Goal: Transaction & Acquisition: Book appointment/travel/reservation

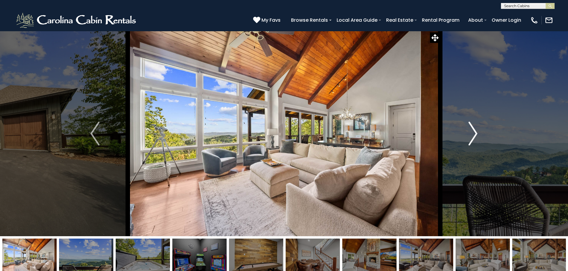
click at [463, 134] on button "Next" at bounding box center [473, 134] width 66 height 206
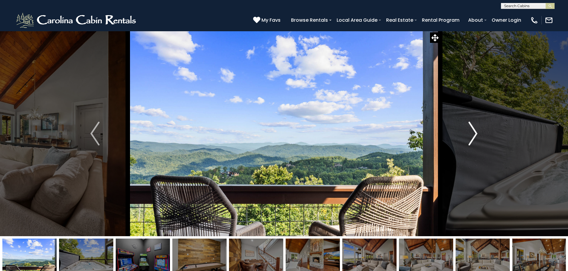
click at [463, 134] on button "Next" at bounding box center [473, 134] width 66 height 206
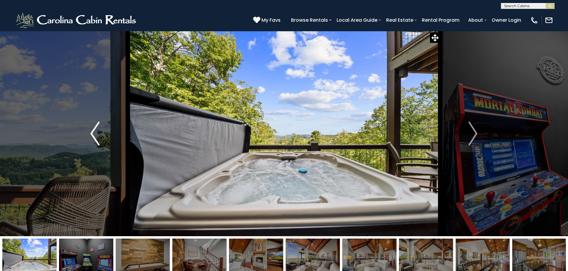
click at [101, 142] on button "Previous" at bounding box center [95, 134] width 66 height 206
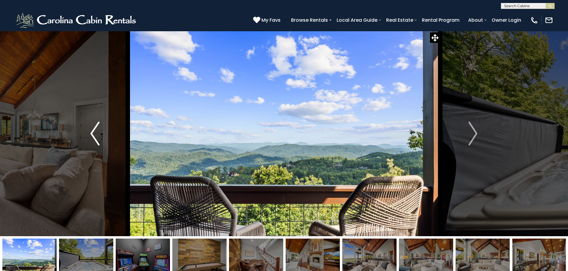
click at [101, 142] on button "Previous" at bounding box center [95, 134] width 66 height 206
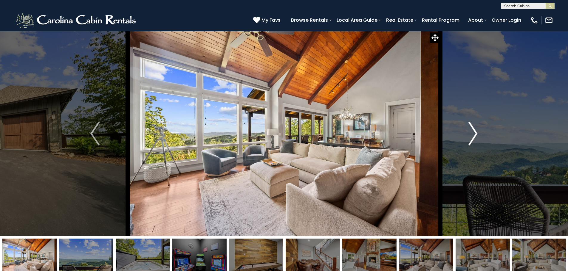
click at [465, 129] on button "Next" at bounding box center [473, 134] width 66 height 206
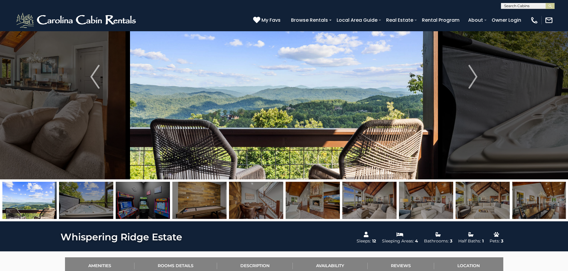
scroll to position [30, 0]
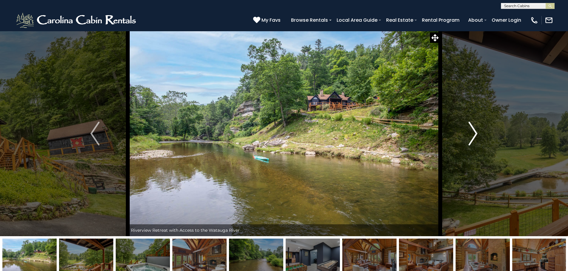
click at [467, 134] on button "Next" at bounding box center [473, 134] width 66 height 206
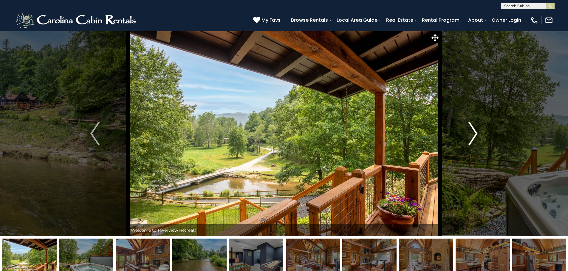
click at [467, 134] on button "Next" at bounding box center [473, 134] width 66 height 206
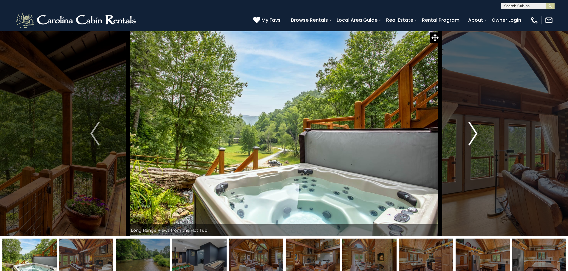
click at [467, 134] on button "Next" at bounding box center [473, 134] width 66 height 206
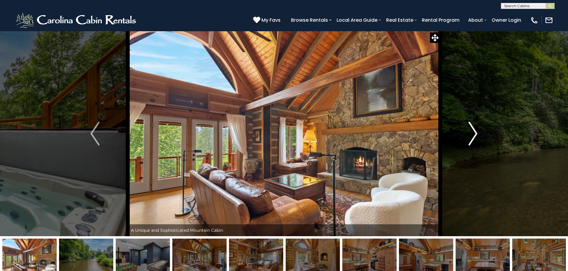
click at [467, 134] on button "Next" at bounding box center [473, 134] width 66 height 206
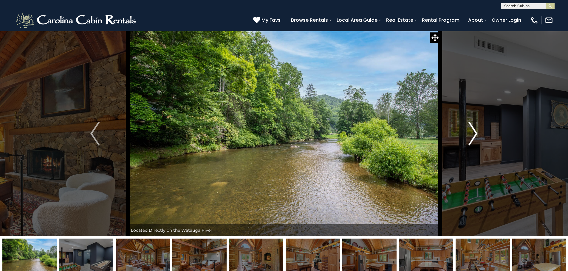
click at [467, 134] on button "Next" at bounding box center [473, 134] width 66 height 206
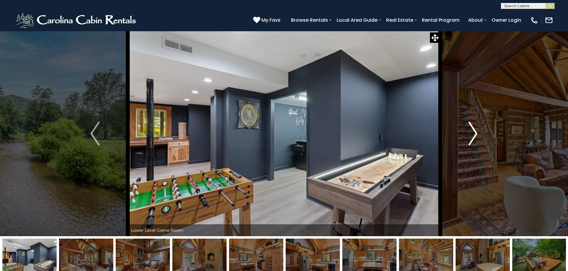
click at [467, 134] on button "Next" at bounding box center [473, 134] width 66 height 206
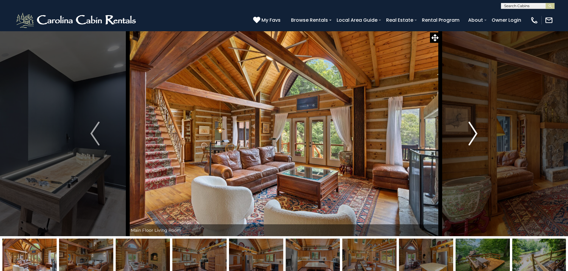
click at [467, 134] on button "Next" at bounding box center [473, 134] width 66 height 206
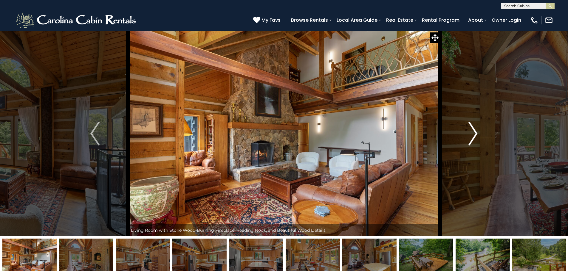
click at [467, 134] on button "Next" at bounding box center [473, 134] width 66 height 206
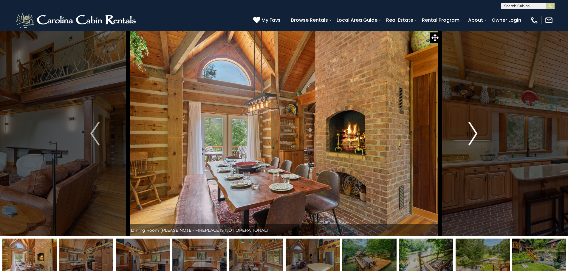
click at [467, 134] on button "Next" at bounding box center [473, 134] width 66 height 206
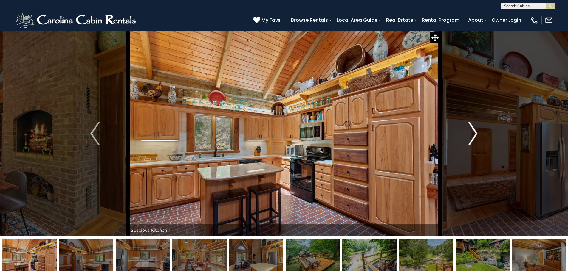
click at [467, 134] on button "Next" at bounding box center [473, 134] width 66 height 206
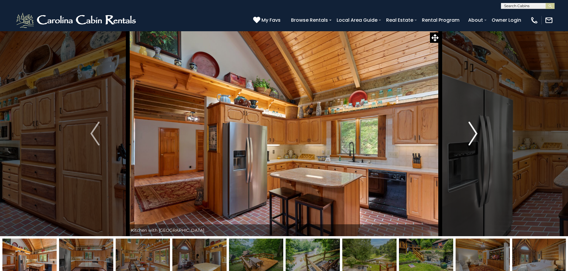
click at [467, 134] on button "Next" at bounding box center [473, 134] width 66 height 206
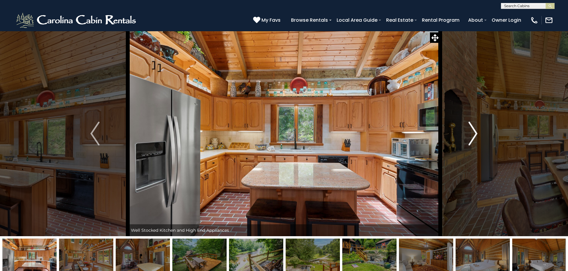
click at [467, 134] on button "Next" at bounding box center [473, 134] width 66 height 206
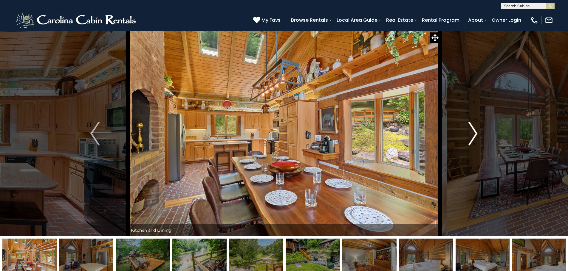
click at [467, 134] on button "Next" at bounding box center [473, 134] width 66 height 206
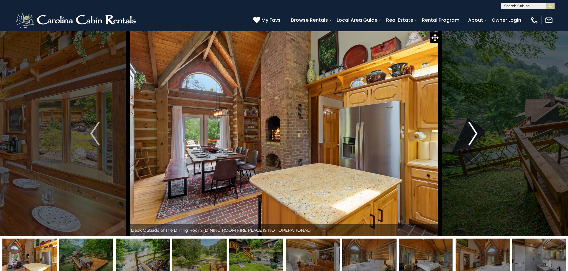
click at [467, 134] on button "Next" at bounding box center [473, 134] width 66 height 206
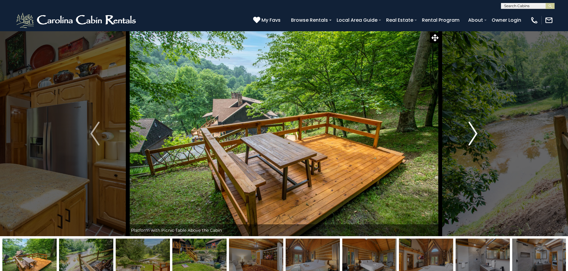
click at [469, 134] on img "Next" at bounding box center [472, 134] width 9 height 24
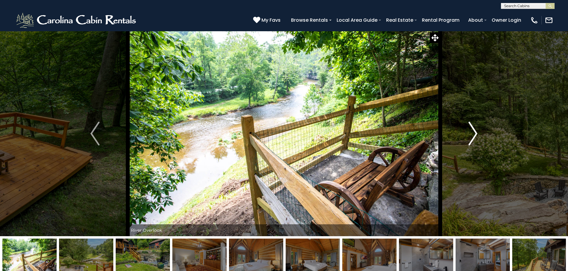
click at [469, 134] on img "Next" at bounding box center [472, 134] width 9 height 24
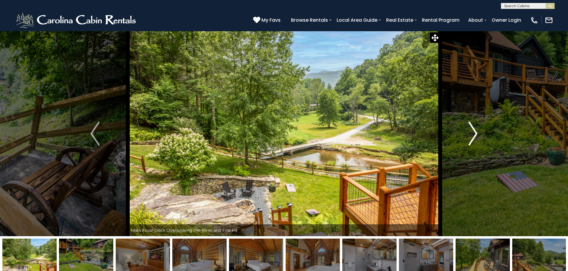
click at [469, 134] on img "Next" at bounding box center [472, 134] width 9 height 24
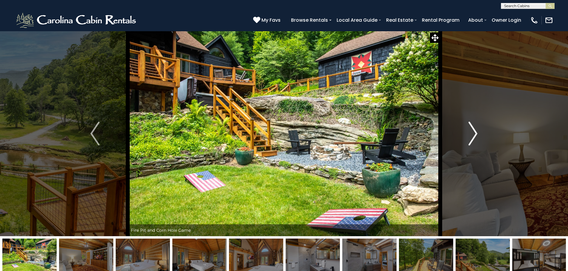
click at [469, 134] on img "Next" at bounding box center [472, 134] width 9 height 24
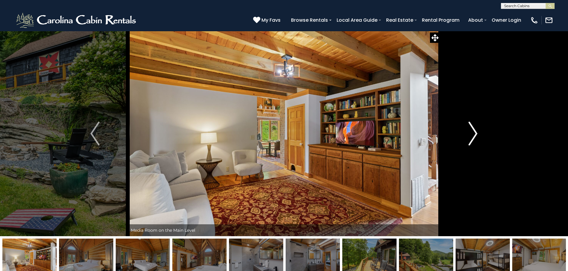
click at [469, 134] on img "Next" at bounding box center [472, 134] width 9 height 24
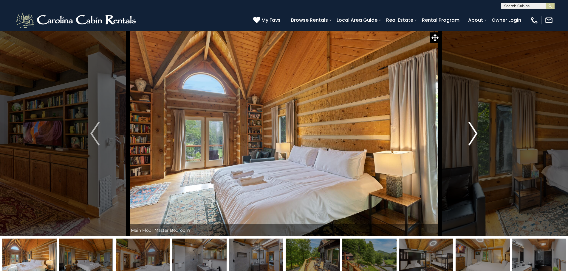
click at [469, 134] on img "Next" at bounding box center [472, 134] width 9 height 24
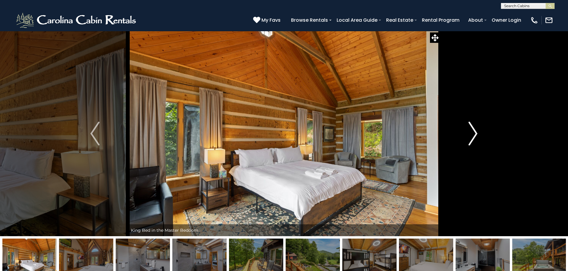
click at [469, 134] on img "Next" at bounding box center [472, 134] width 9 height 24
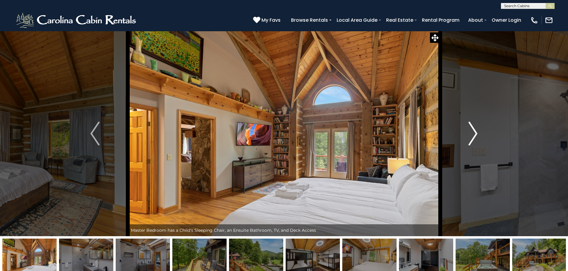
click at [468, 136] on button "Next" at bounding box center [473, 134] width 66 height 206
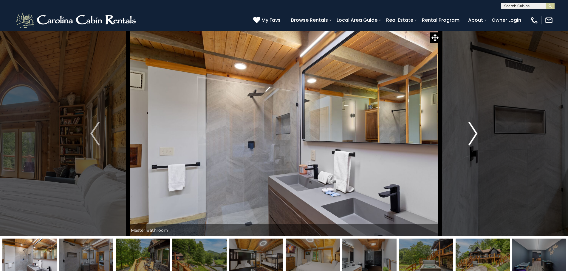
click at [468, 136] on button "Next" at bounding box center [473, 134] width 66 height 206
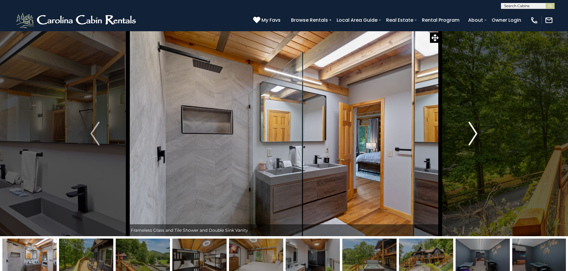
click at [468, 136] on button "Next" at bounding box center [473, 134] width 66 height 206
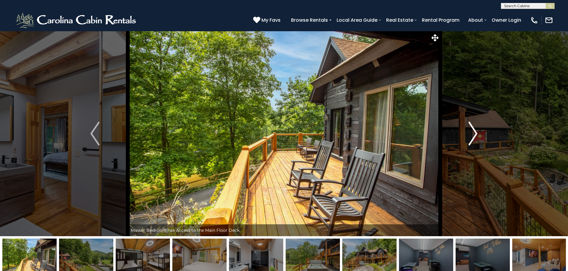
click at [468, 136] on button "Next" at bounding box center [473, 134] width 66 height 206
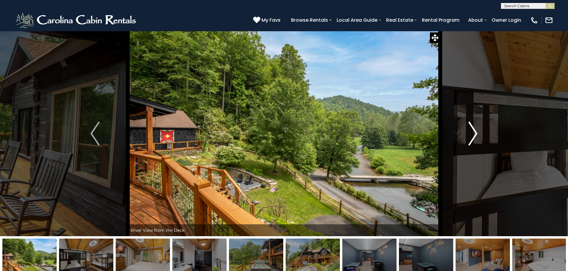
click at [468, 136] on button "Next" at bounding box center [473, 134] width 66 height 206
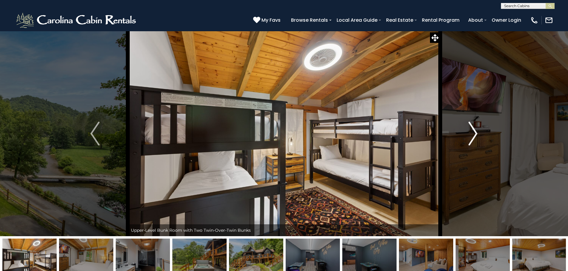
click at [468, 136] on button "Next" at bounding box center [473, 134] width 66 height 206
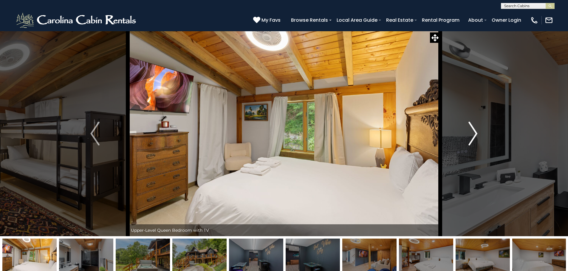
click at [468, 136] on button "Next" at bounding box center [473, 134] width 66 height 206
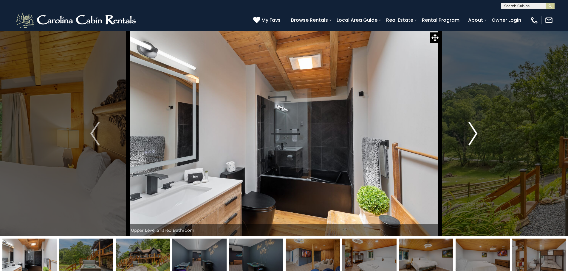
click at [468, 136] on button "Next" at bounding box center [473, 134] width 66 height 206
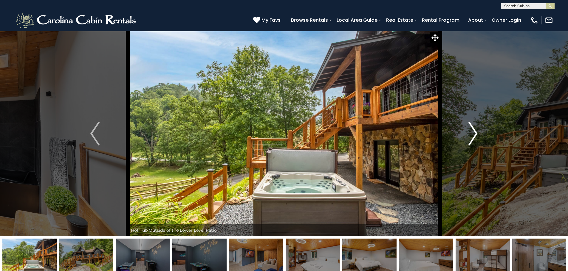
click at [468, 136] on button "Next" at bounding box center [473, 134] width 66 height 206
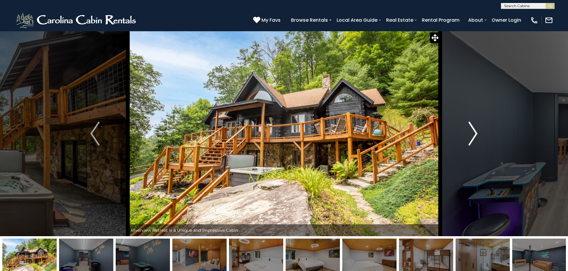
click at [468, 136] on button "Next" at bounding box center [473, 134] width 66 height 206
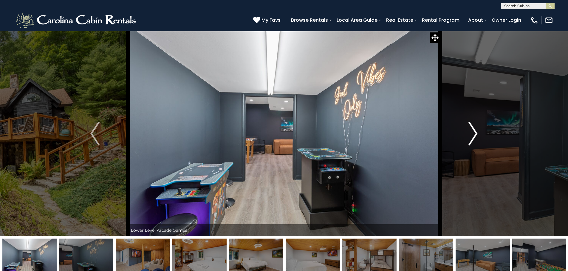
click at [468, 136] on button "Next" at bounding box center [473, 134] width 66 height 206
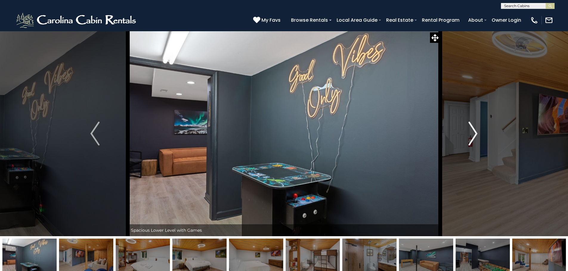
click at [468, 136] on button "Next" at bounding box center [473, 134] width 66 height 206
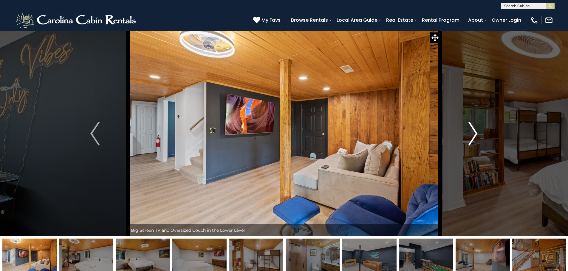
click at [467, 136] on button "Next" at bounding box center [473, 134] width 66 height 206
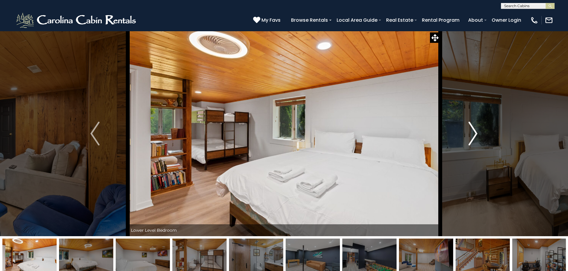
click at [467, 136] on button "Next" at bounding box center [473, 134] width 66 height 206
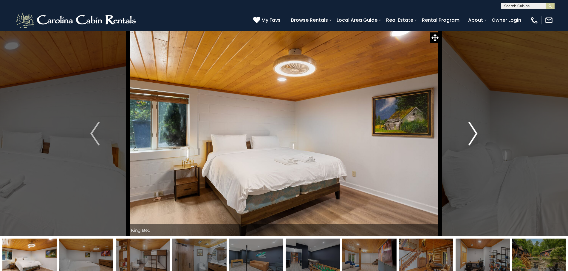
click at [467, 136] on button "Next" at bounding box center [473, 134] width 66 height 206
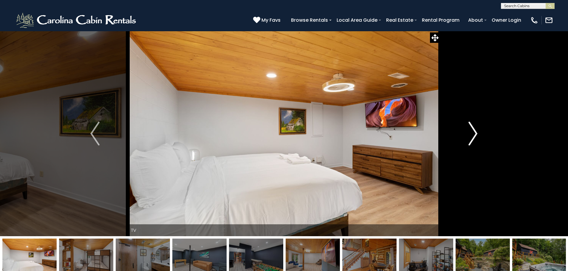
click at [467, 136] on button "Next" at bounding box center [473, 134] width 66 height 206
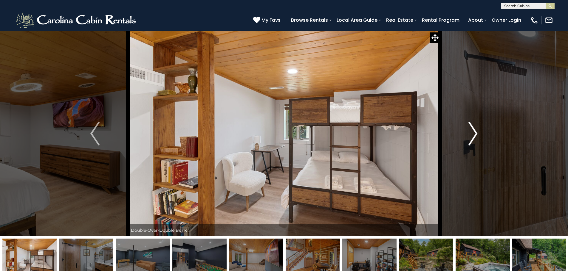
click at [467, 136] on button "Next" at bounding box center [473, 134] width 66 height 206
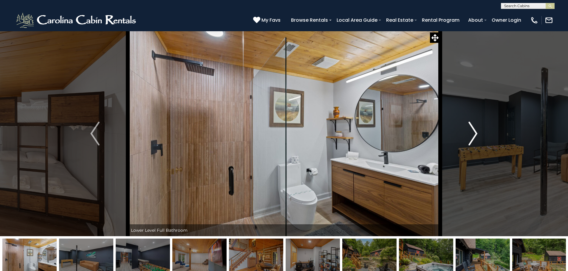
click at [467, 136] on button "Next" at bounding box center [473, 134] width 66 height 206
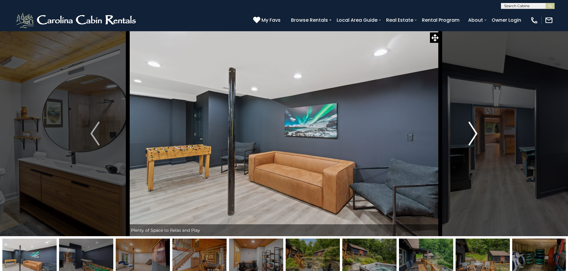
click at [467, 136] on button "Next" at bounding box center [473, 134] width 66 height 206
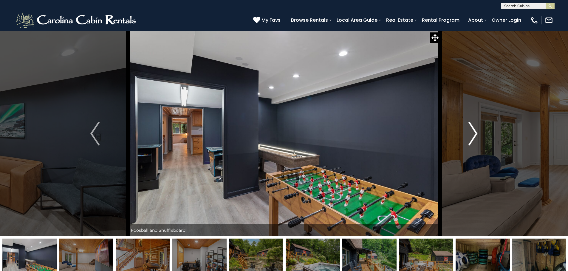
click at [467, 136] on button "Next" at bounding box center [473, 134] width 66 height 206
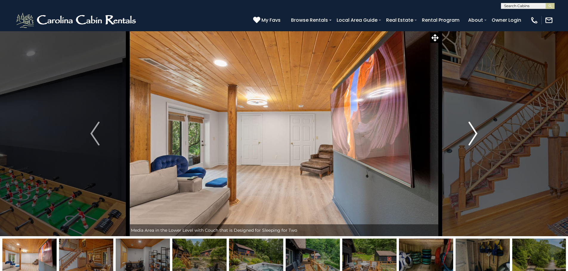
click at [467, 136] on button "Next" at bounding box center [473, 134] width 66 height 206
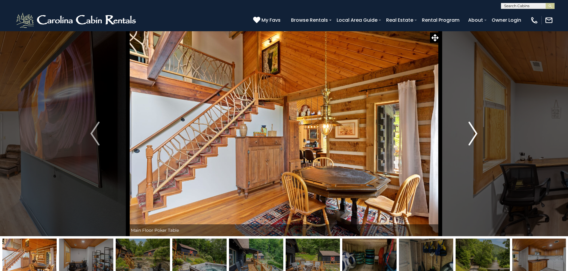
click at [467, 136] on button "Next" at bounding box center [473, 134] width 66 height 206
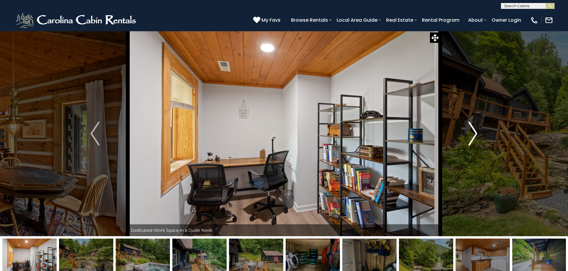
click at [467, 136] on button "Next" at bounding box center [473, 134] width 66 height 206
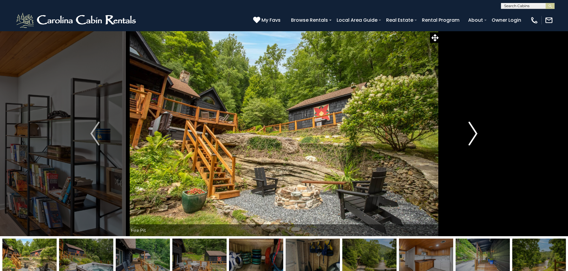
click at [467, 136] on button "Next" at bounding box center [473, 134] width 66 height 206
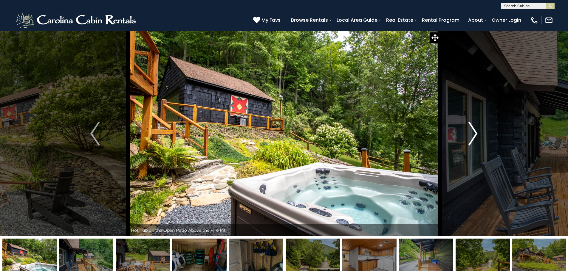
click at [467, 136] on button "Next" at bounding box center [473, 134] width 66 height 206
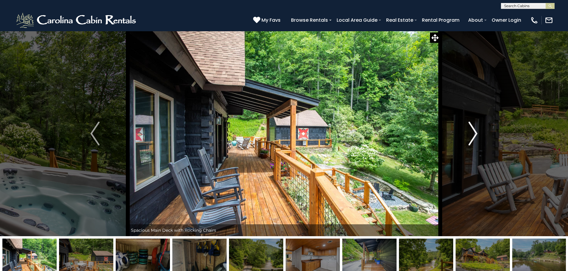
click at [467, 136] on button "Next" at bounding box center [473, 134] width 66 height 206
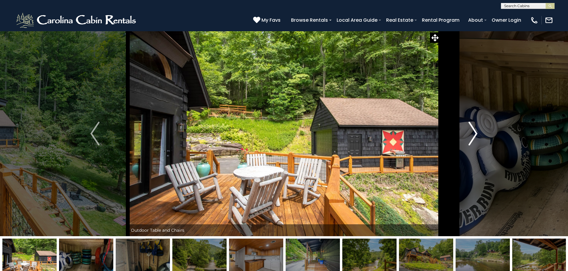
click at [467, 136] on button "Next" at bounding box center [473, 134] width 66 height 206
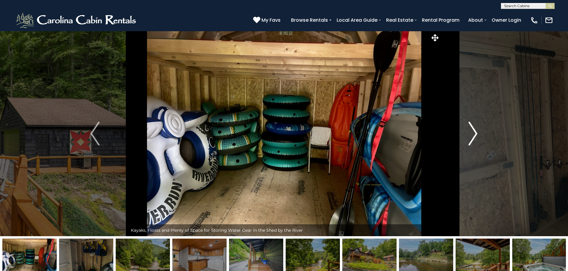
click at [467, 136] on button "Next" at bounding box center [473, 134] width 66 height 206
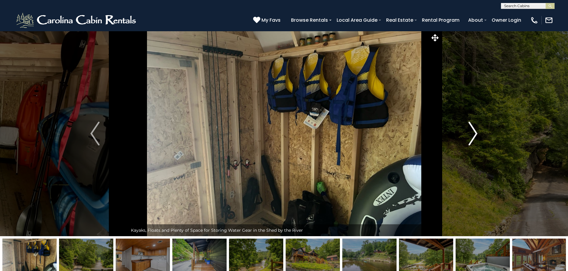
click at [467, 136] on button "Next" at bounding box center [473, 134] width 66 height 206
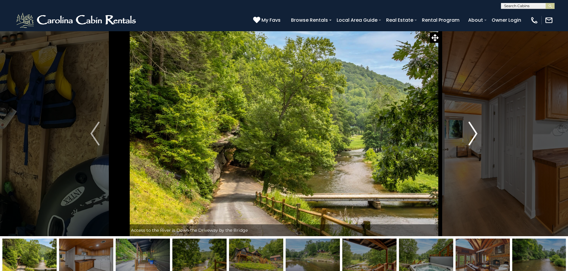
click at [467, 136] on button "Next" at bounding box center [473, 134] width 66 height 206
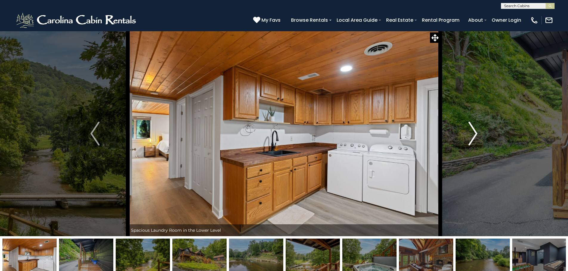
click at [467, 136] on button "Next" at bounding box center [473, 134] width 66 height 206
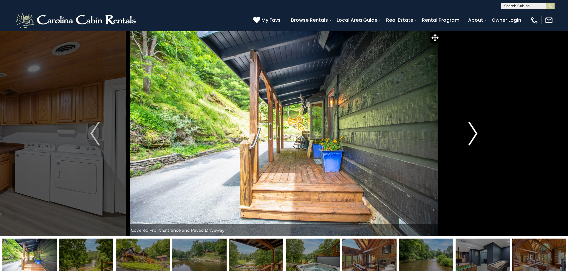
click at [467, 136] on button "Next" at bounding box center [473, 134] width 66 height 206
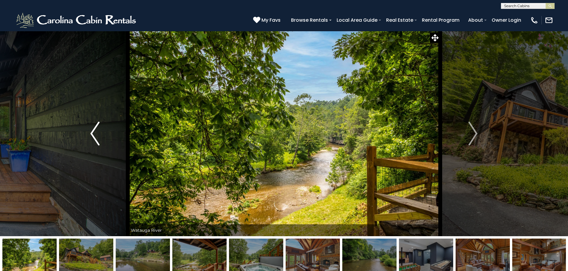
click at [100, 132] on button "Previous" at bounding box center [95, 134] width 66 height 206
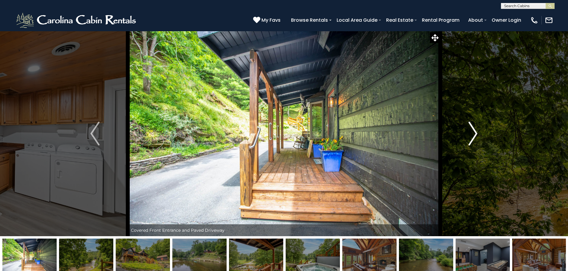
click at [466, 134] on button "Next" at bounding box center [473, 134] width 66 height 206
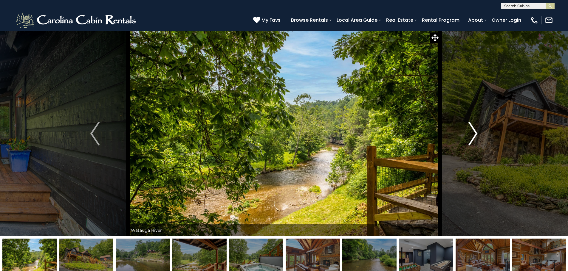
click at [466, 134] on button "Next" at bounding box center [473, 134] width 66 height 206
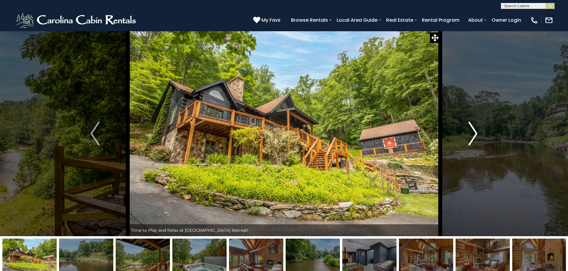
click at [465, 136] on button "Next" at bounding box center [473, 134] width 66 height 206
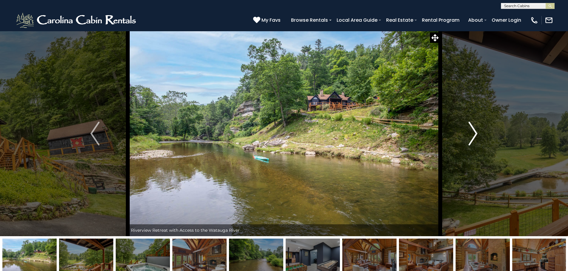
click at [465, 136] on button "Next" at bounding box center [473, 134] width 66 height 206
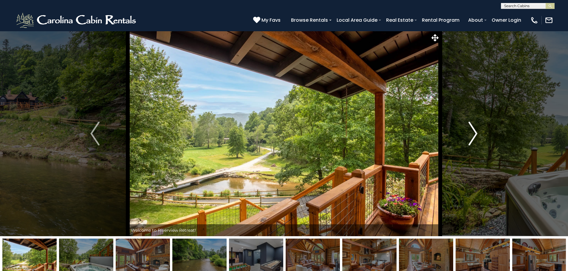
click at [454, 139] on button "Next" at bounding box center [473, 134] width 66 height 206
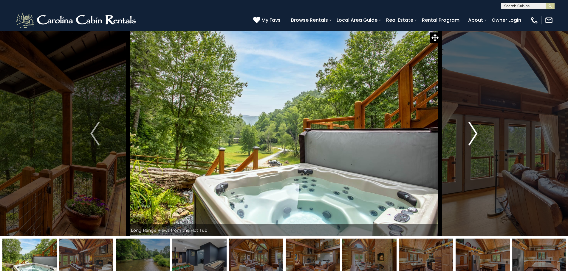
click at [454, 139] on button "Next" at bounding box center [473, 134] width 66 height 206
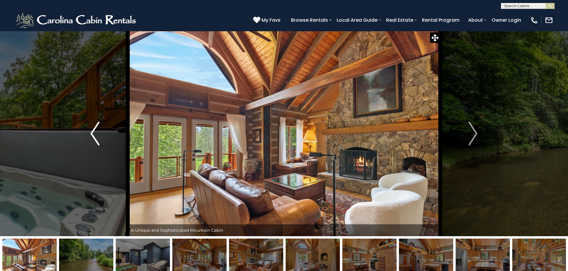
click at [108, 142] on button "Previous" at bounding box center [95, 134] width 66 height 206
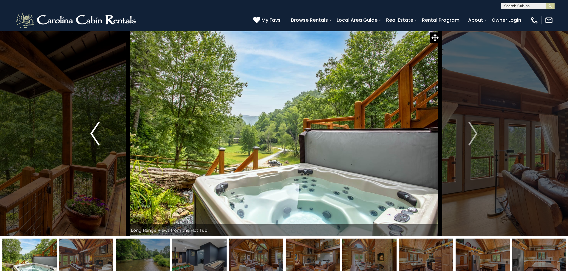
click at [108, 142] on button "Previous" at bounding box center [95, 134] width 66 height 206
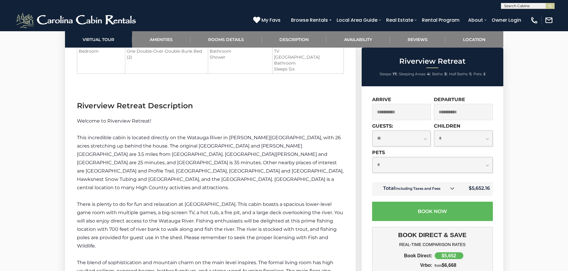
scroll to position [954, 0]
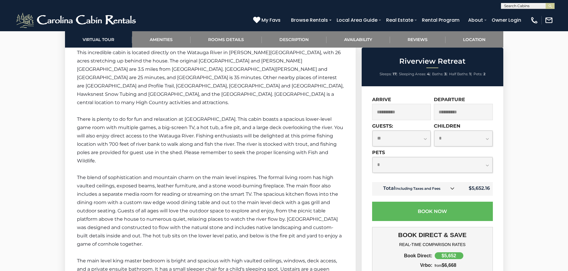
click at [521, 174] on div "Time to Play and Relax at Riverview Retreat!" at bounding box center [284, 181] width 568 height 2209
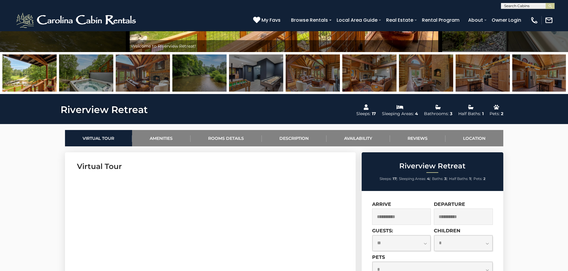
scroll to position [89, 0]
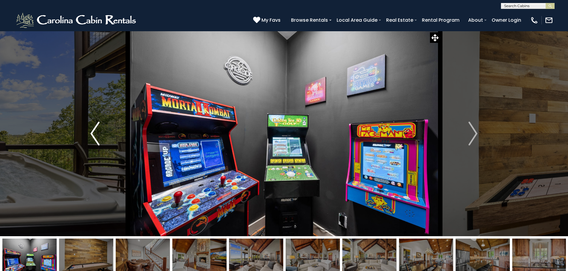
click at [100, 135] on button "Previous" at bounding box center [95, 134] width 66 height 206
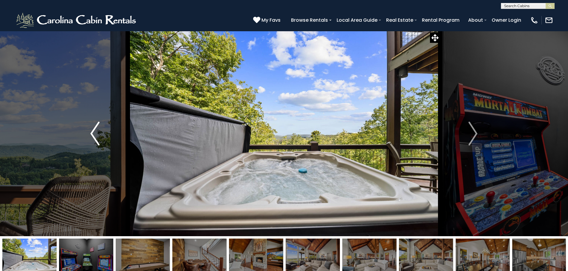
click at [102, 134] on button "Previous" at bounding box center [95, 134] width 66 height 206
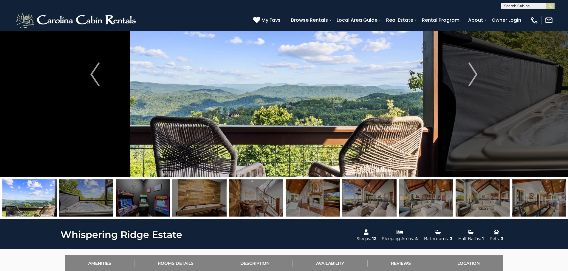
scroll to position [119, 0]
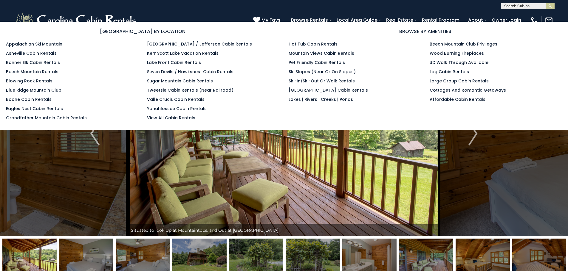
select select "**"
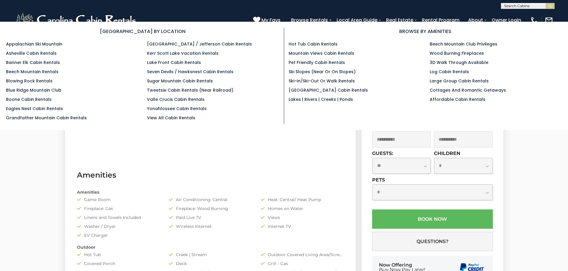
scroll to position [358, 0]
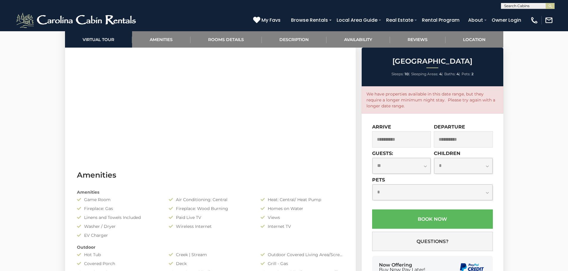
click at [412, 144] on input "**********" at bounding box center [401, 139] width 59 height 16
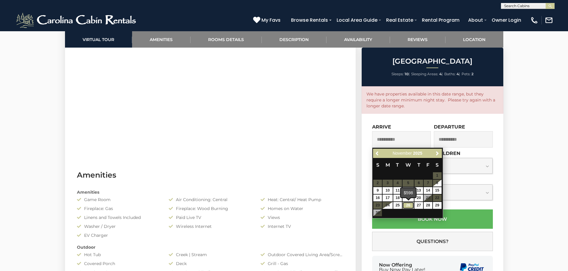
click at [408, 205] on link "26" at bounding box center [407, 205] width 11 height 7
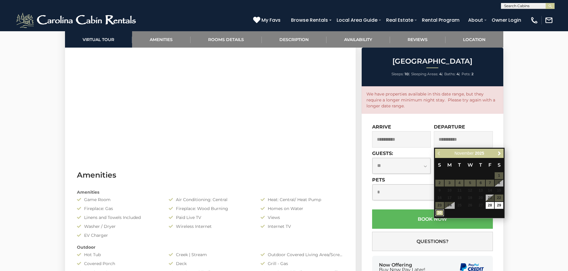
click at [441, 213] on link "30" at bounding box center [439, 213] width 9 height 7
type input "**********"
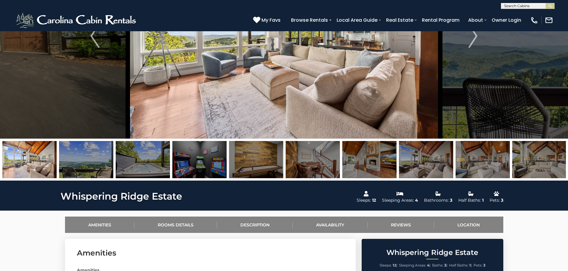
scroll to position [30, 0]
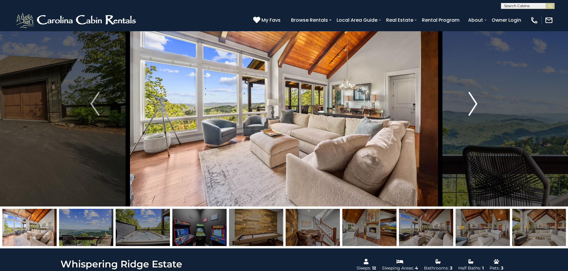
click at [473, 101] on img "Next" at bounding box center [472, 104] width 9 height 24
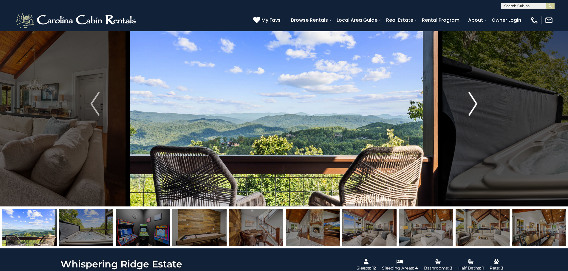
click at [473, 101] on img "Next" at bounding box center [472, 104] width 9 height 24
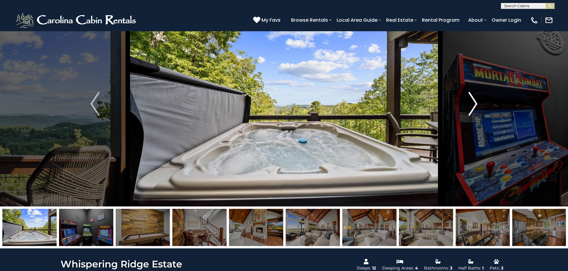
click at [473, 101] on img "Next" at bounding box center [472, 104] width 9 height 24
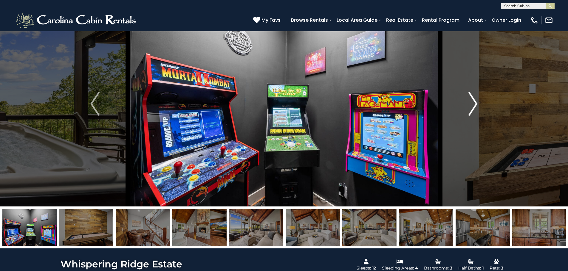
click at [473, 101] on img "Next" at bounding box center [472, 104] width 9 height 24
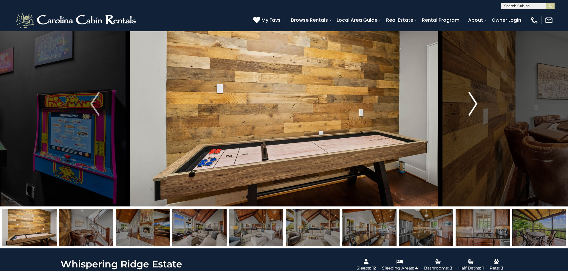
click at [473, 101] on img "Next" at bounding box center [472, 104] width 9 height 24
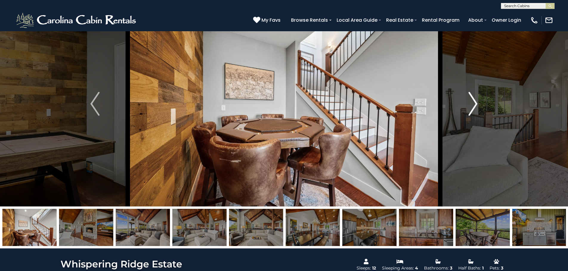
click at [473, 101] on img "Next" at bounding box center [472, 104] width 9 height 24
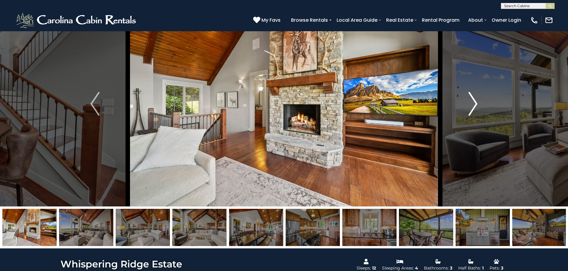
click at [473, 101] on img "Next" at bounding box center [472, 104] width 9 height 24
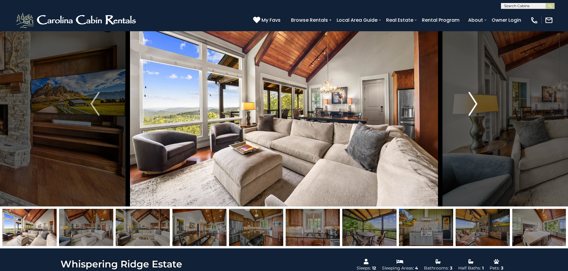
click at [473, 101] on img "Next" at bounding box center [472, 104] width 9 height 24
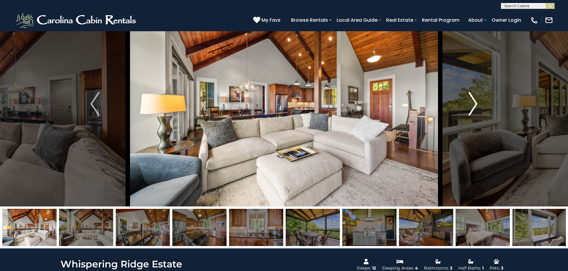
click at [473, 101] on img "Next" at bounding box center [472, 104] width 9 height 24
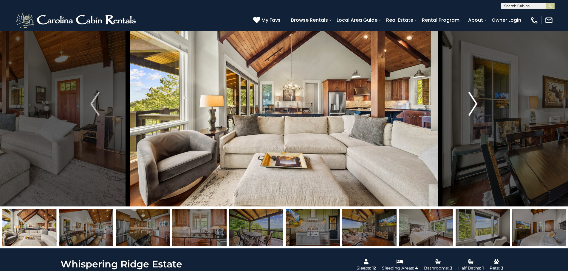
click at [473, 101] on img "Next" at bounding box center [472, 104] width 9 height 24
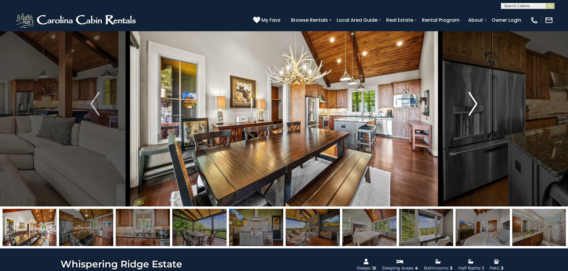
click at [473, 101] on img "Next" at bounding box center [472, 104] width 9 height 24
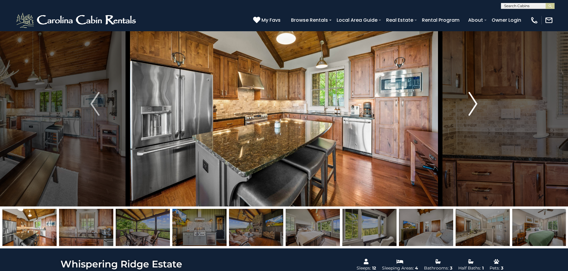
click at [473, 101] on img "Next" at bounding box center [472, 104] width 9 height 24
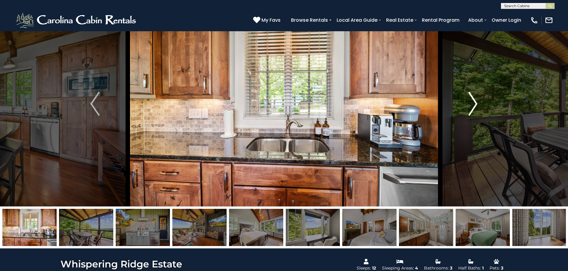
click at [473, 101] on img "Next" at bounding box center [472, 104] width 9 height 24
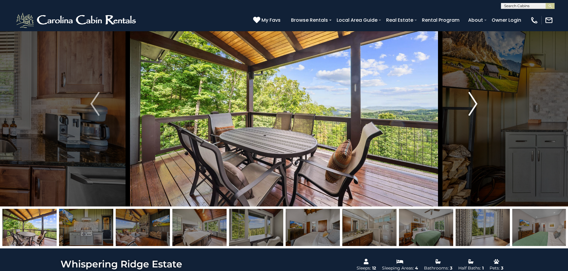
click at [473, 101] on img "Next" at bounding box center [472, 104] width 9 height 24
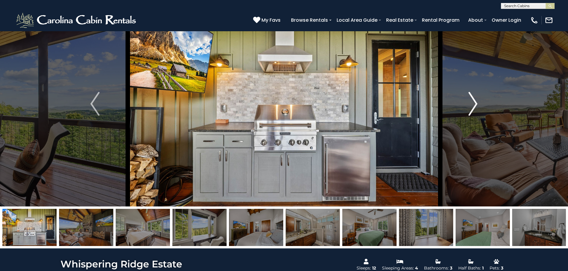
click at [473, 101] on img "Next" at bounding box center [472, 104] width 9 height 24
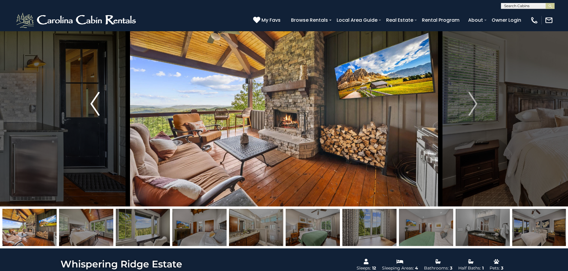
click at [100, 108] on button "Previous" at bounding box center [95, 104] width 66 height 206
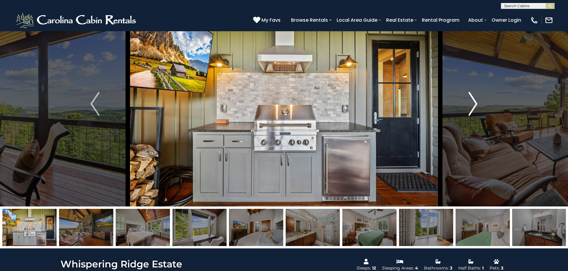
click at [474, 103] on img "Next" at bounding box center [472, 104] width 9 height 24
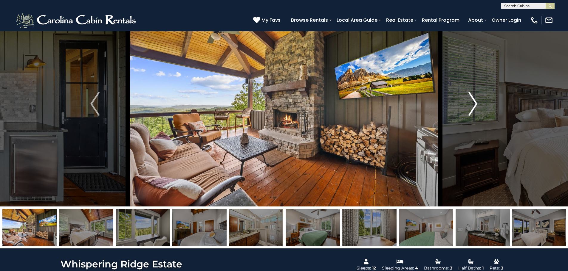
click at [474, 103] on img "Next" at bounding box center [472, 104] width 9 height 24
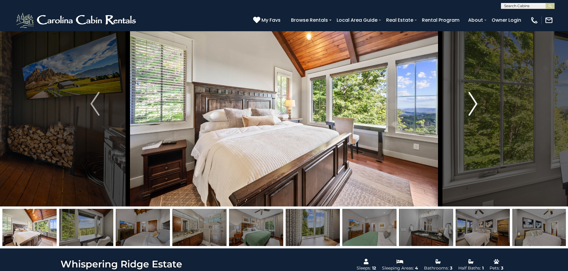
click at [474, 103] on img "Next" at bounding box center [472, 104] width 9 height 24
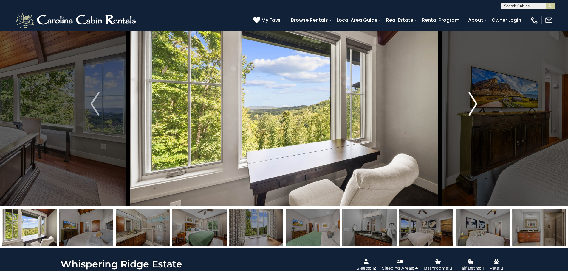
click at [474, 103] on img "Next" at bounding box center [472, 104] width 9 height 24
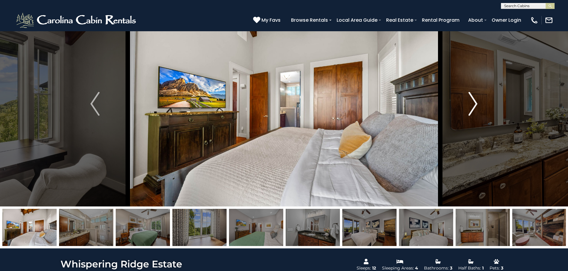
click at [474, 103] on img "Next" at bounding box center [472, 104] width 9 height 24
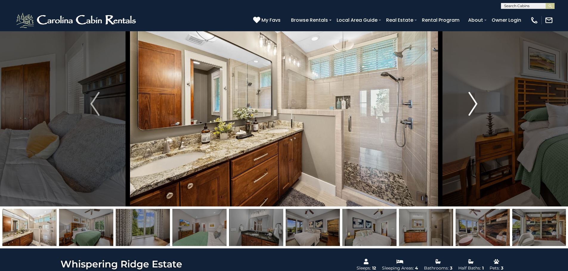
click at [477, 105] on img "Next" at bounding box center [472, 104] width 9 height 24
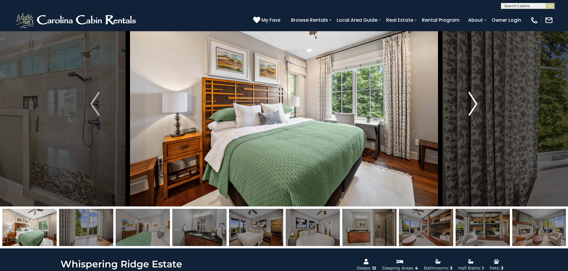
click at [477, 105] on img "Next" at bounding box center [472, 104] width 9 height 24
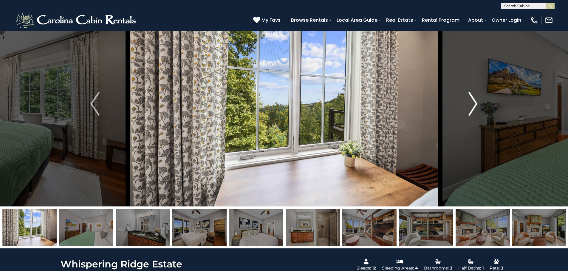
click at [477, 105] on img "Next" at bounding box center [472, 104] width 9 height 24
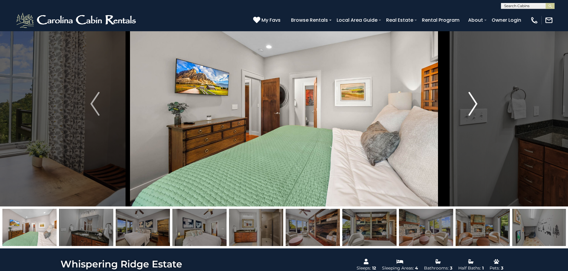
click at [472, 104] on img "Next" at bounding box center [472, 104] width 9 height 24
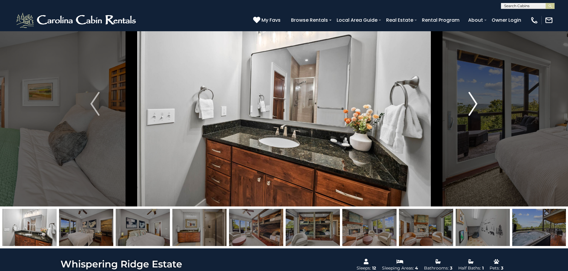
click at [472, 104] on img "Next" at bounding box center [472, 104] width 9 height 24
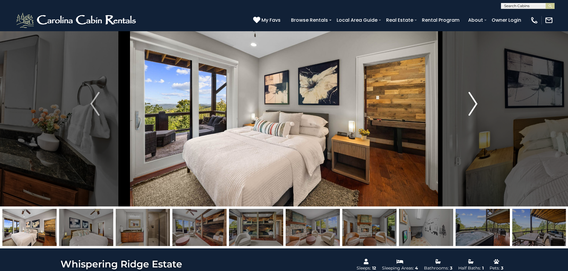
click at [472, 104] on img "Next" at bounding box center [472, 104] width 9 height 24
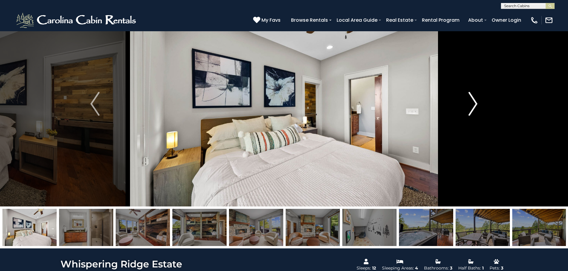
click at [472, 104] on img "Next" at bounding box center [472, 104] width 9 height 24
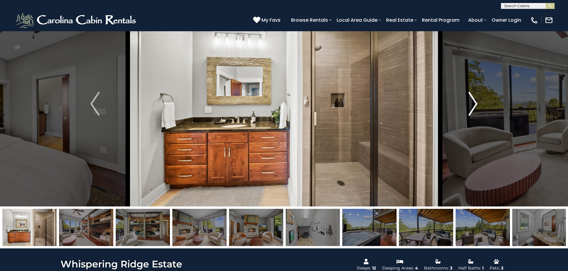
click at [472, 104] on img "Next" at bounding box center [472, 104] width 9 height 24
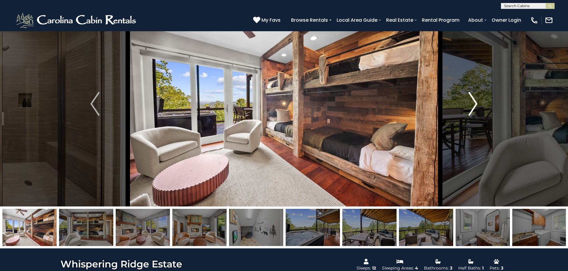
click at [469, 106] on img "Next" at bounding box center [472, 104] width 9 height 24
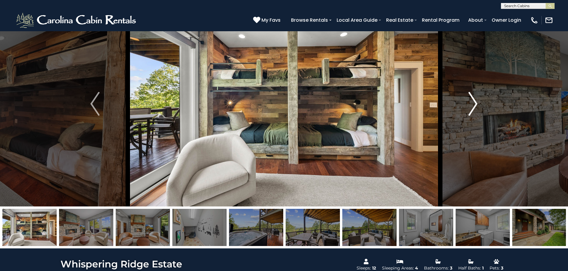
click at [469, 106] on img "Next" at bounding box center [472, 104] width 9 height 24
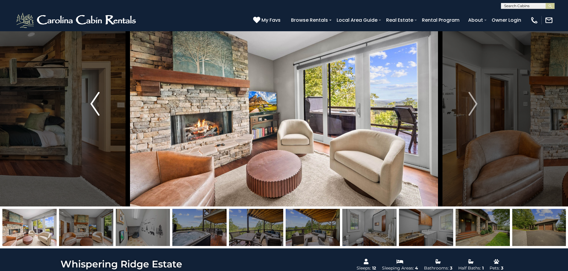
click at [99, 109] on img "Previous" at bounding box center [94, 104] width 9 height 24
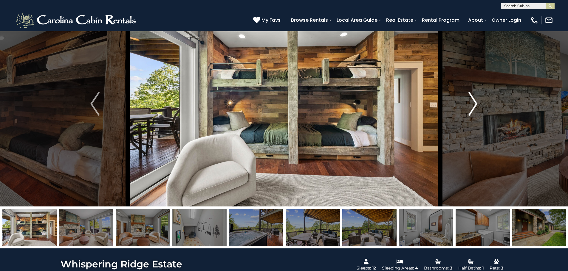
click at [459, 100] on button "Next" at bounding box center [473, 104] width 66 height 206
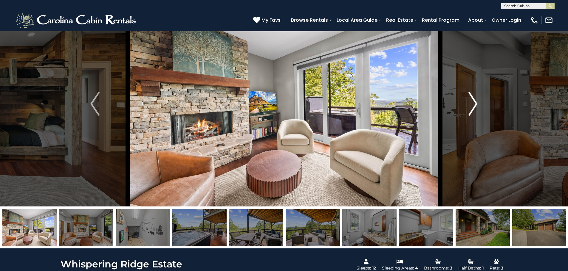
click at [459, 100] on button "Next" at bounding box center [473, 104] width 66 height 206
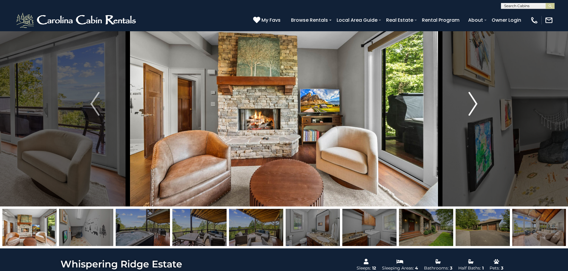
click at [459, 100] on button "Next" at bounding box center [473, 104] width 66 height 206
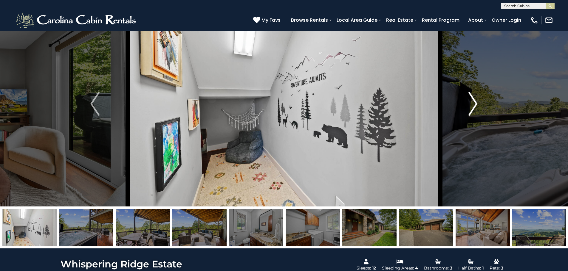
click at [467, 105] on button "Next" at bounding box center [473, 104] width 66 height 206
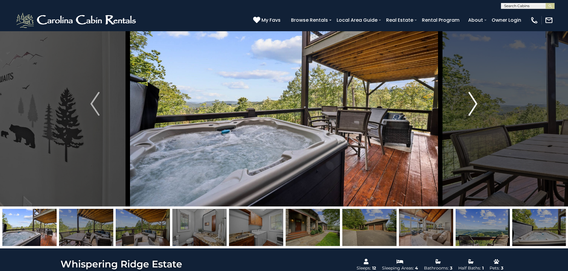
click at [469, 102] on img "Next" at bounding box center [472, 104] width 9 height 24
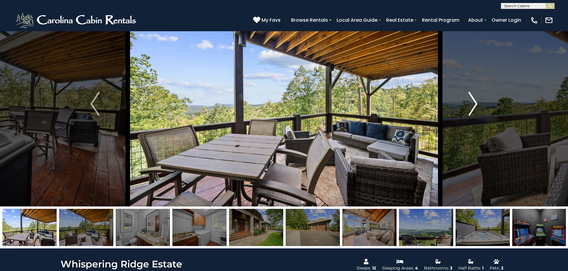
click at [468, 108] on button "Next" at bounding box center [473, 104] width 66 height 206
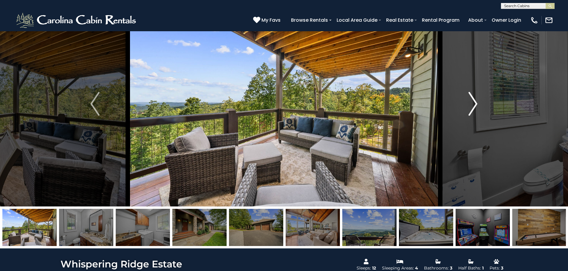
click at [470, 109] on img "Next" at bounding box center [472, 104] width 9 height 24
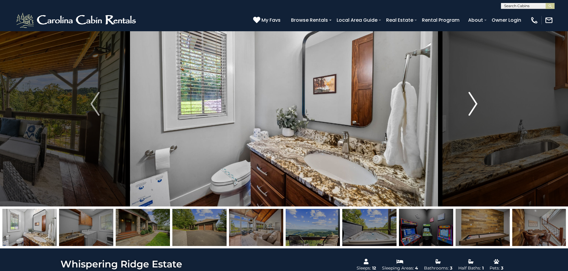
click at [473, 103] on img "Next" at bounding box center [472, 104] width 9 height 24
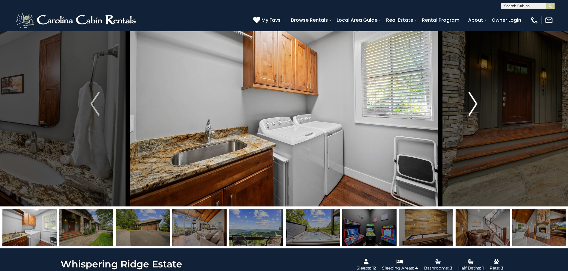
click at [473, 103] on img "Next" at bounding box center [472, 104] width 9 height 24
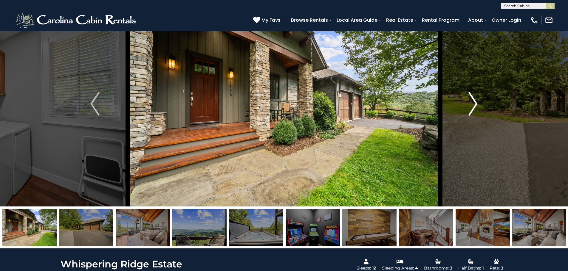
click at [473, 103] on img "Next" at bounding box center [472, 104] width 9 height 24
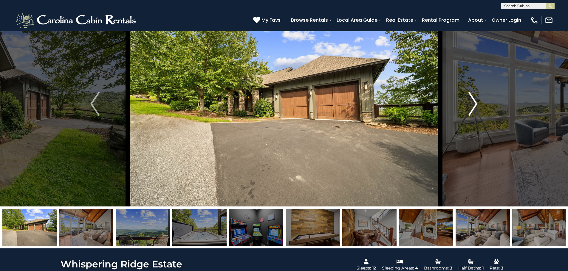
click at [473, 103] on img "Next" at bounding box center [472, 104] width 9 height 24
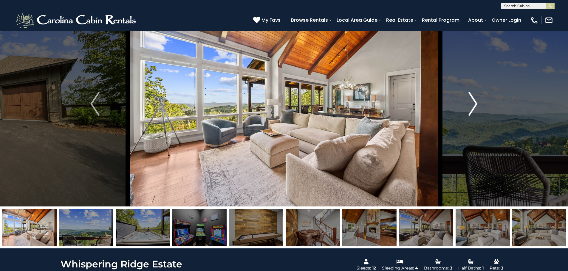
click at [473, 103] on img "Next" at bounding box center [472, 104] width 9 height 24
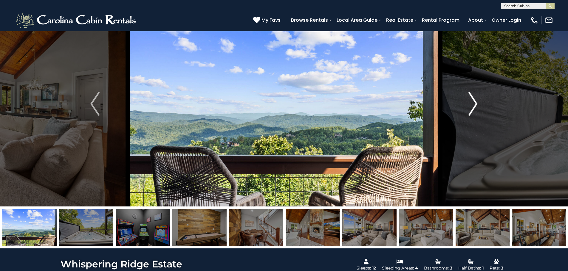
click at [461, 119] on button "Next" at bounding box center [473, 104] width 66 height 206
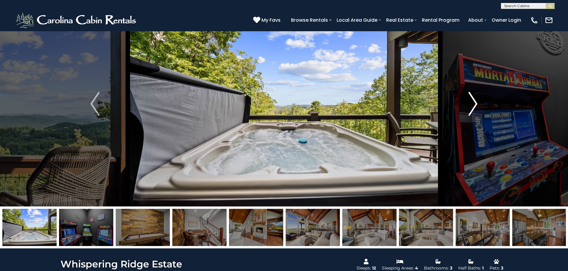
click at [462, 118] on button "Next" at bounding box center [473, 104] width 66 height 206
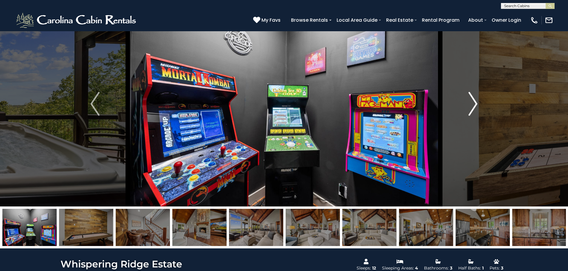
click at [472, 107] on img "Next" at bounding box center [472, 104] width 9 height 24
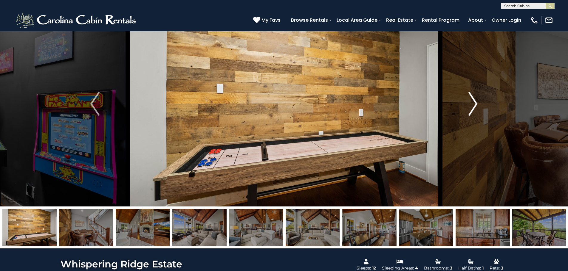
click at [471, 107] on img "Next" at bounding box center [472, 104] width 9 height 24
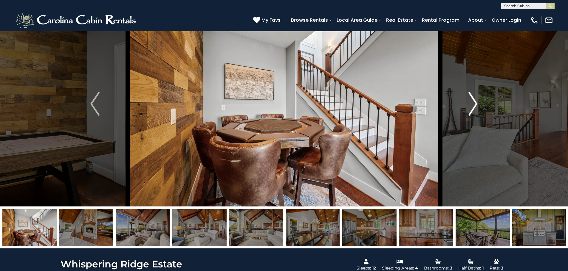
click at [471, 107] on img "Next" at bounding box center [472, 104] width 9 height 24
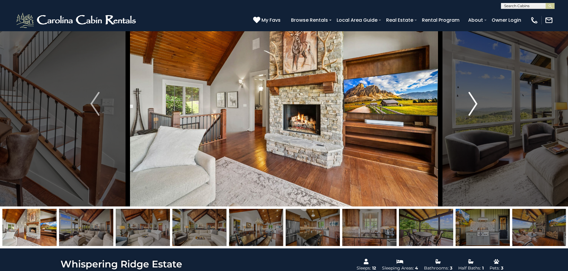
click at [471, 107] on img "Next" at bounding box center [472, 104] width 9 height 24
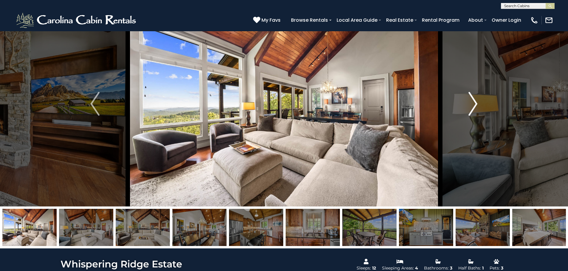
click at [471, 107] on img "Next" at bounding box center [472, 104] width 9 height 24
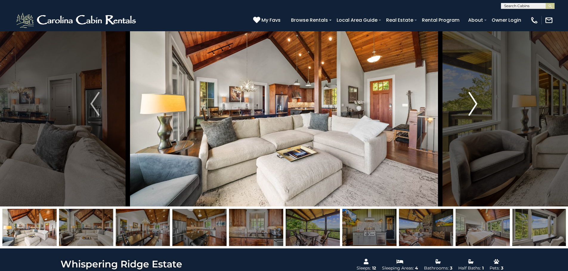
click at [471, 107] on img "Next" at bounding box center [472, 104] width 9 height 24
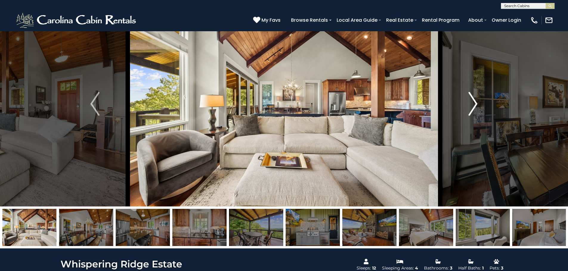
click at [466, 104] on button "Next" at bounding box center [473, 104] width 66 height 206
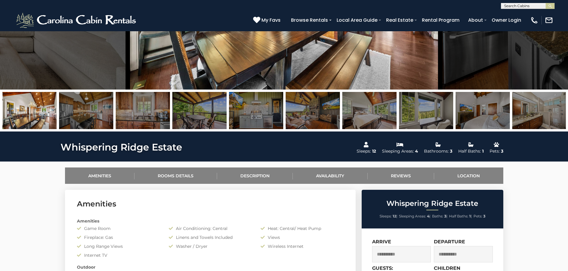
scroll to position [60, 0]
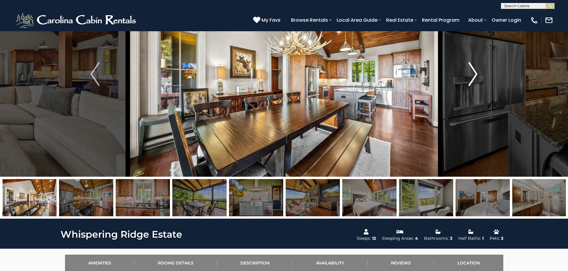
click at [472, 78] on img "Next" at bounding box center [472, 74] width 9 height 24
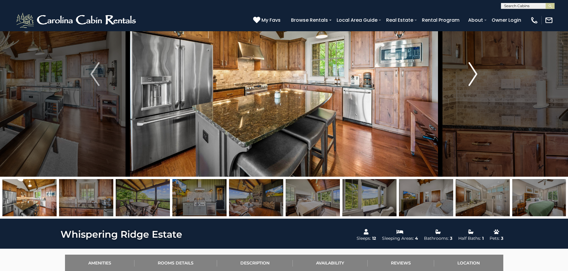
click at [472, 78] on img "Next" at bounding box center [472, 74] width 9 height 24
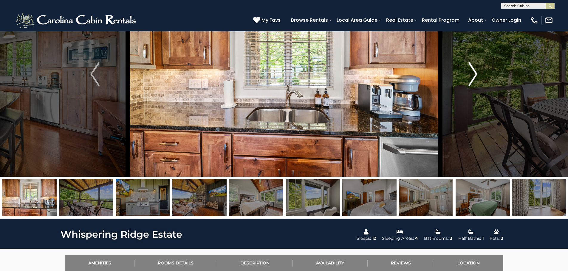
click at [472, 78] on img "Next" at bounding box center [472, 74] width 9 height 24
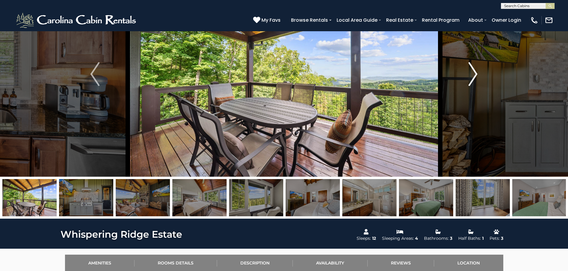
click at [472, 78] on img "Next" at bounding box center [472, 74] width 9 height 24
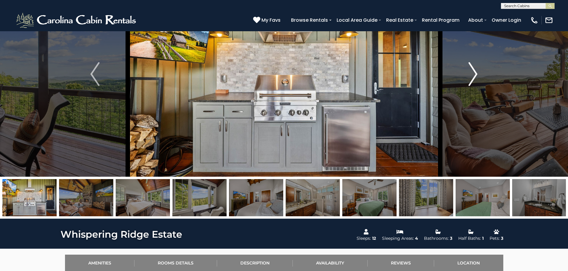
click at [468, 78] on button "Next" at bounding box center [473, 74] width 66 height 206
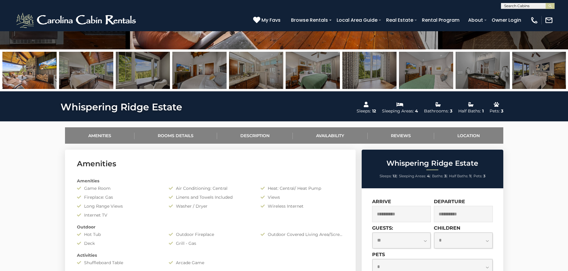
scroll to position [238, 0]
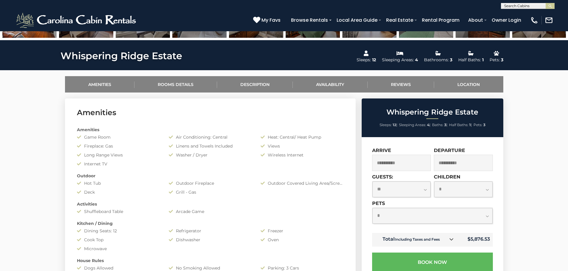
click at [418, 166] on input "**********" at bounding box center [401, 163] width 59 height 16
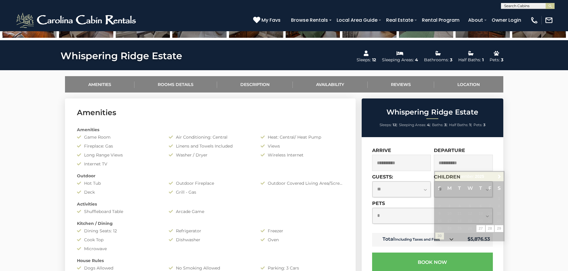
click at [439, 156] on input "**********" at bounding box center [463, 163] width 59 height 16
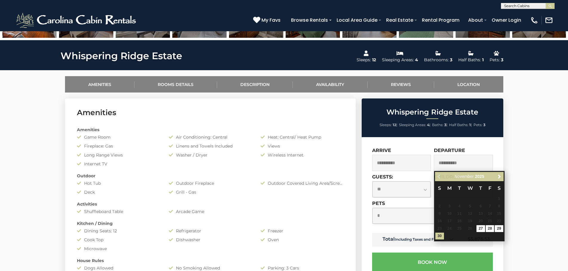
click at [429, 134] on div "Whispering Ridge Estate Sleeps: 12 | Sleeping Areas: 4 | Baths: 3 | Half Baths:…" at bounding box center [432, 118] width 142 height 39
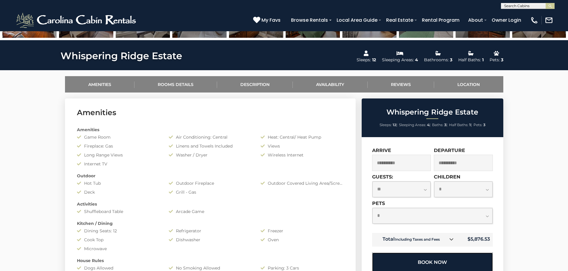
click at [423, 259] on button "Book Now" at bounding box center [432, 262] width 121 height 19
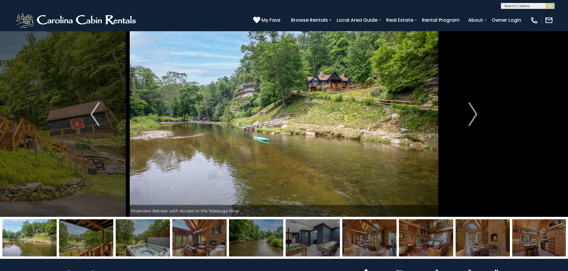
scroll to position [30, 0]
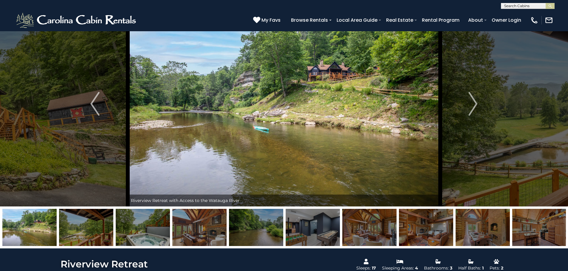
click at [38, 239] on img at bounding box center [29, 227] width 54 height 37
click at [35, 236] on img at bounding box center [29, 227] width 54 height 37
click at [471, 107] on img "Next" at bounding box center [472, 104] width 9 height 24
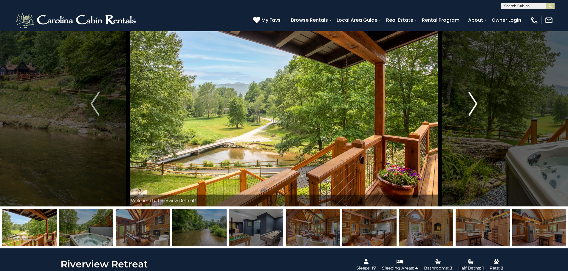
click at [471, 107] on img "Next" at bounding box center [472, 104] width 9 height 24
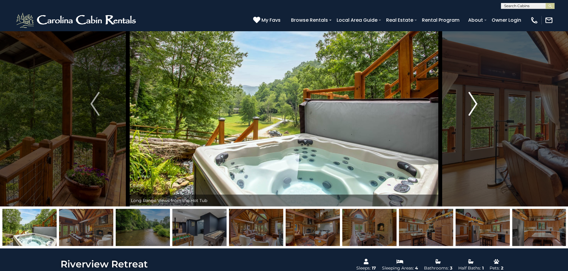
click at [471, 107] on img "Next" at bounding box center [472, 104] width 9 height 24
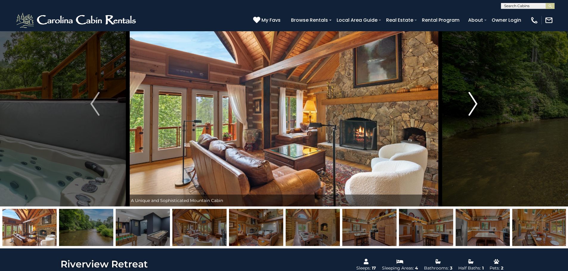
click at [471, 107] on img "Next" at bounding box center [472, 104] width 9 height 24
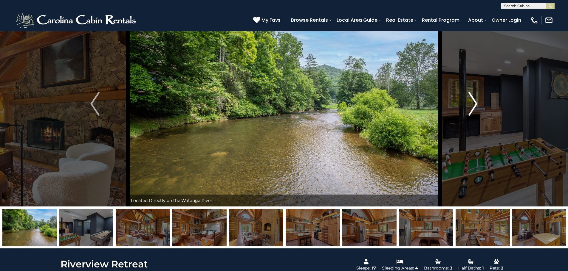
click at [471, 107] on img "Next" at bounding box center [472, 104] width 9 height 24
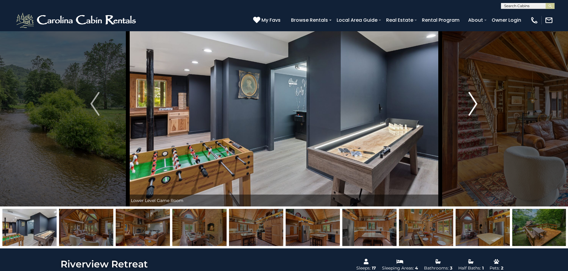
click at [471, 107] on img "Next" at bounding box center [472, 104] width 9 height 24
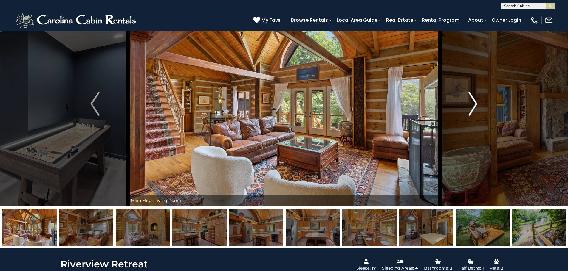
click at [471, 107] on img "Next" at bounding box center [472, 104] width 9 height 24
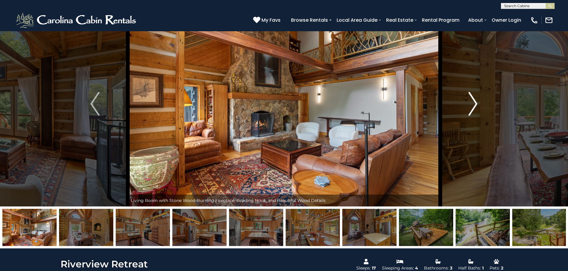
click at [471, 107] on img "Next" at bounding box center [472, 104] width 9 height 24
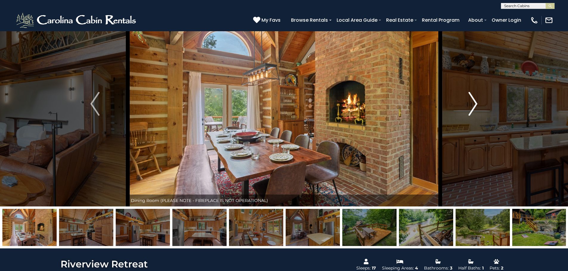
click at [471, 107] on img "Next" at bounding box center [472, 104] width 9 height 24
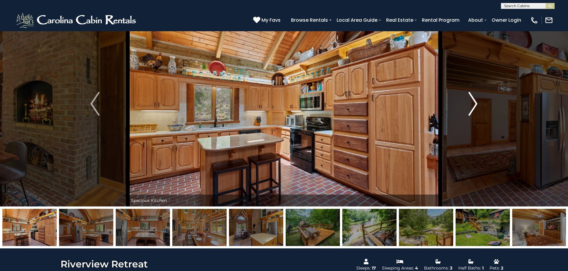
click at [471, 107] on img "Next" at bounding box center [472, 104] width 9 height 24
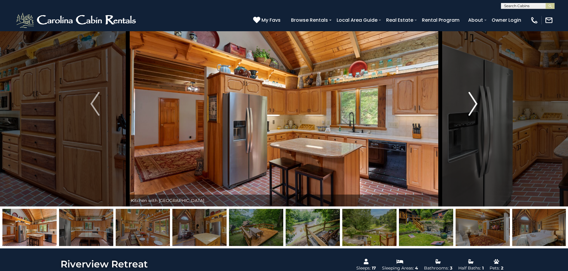
click at [471, 107] on img "Next" at bounding box center [472, 104] width 9 height 24
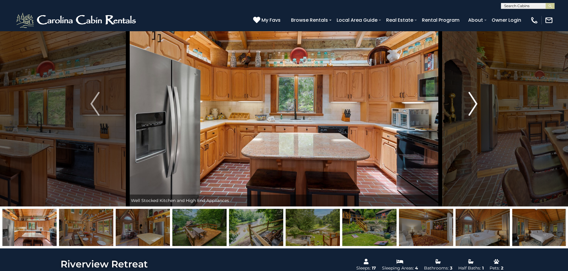
click at [471, 107] on img "Next" at bounding box center [472, 104] width 9 height 24
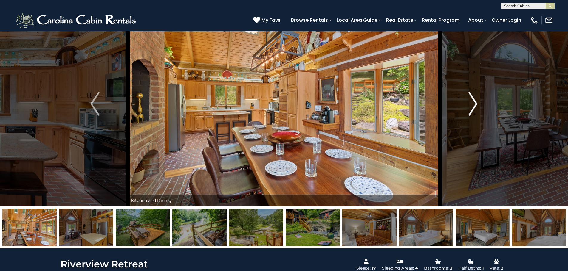
click at [471, 107] on img "Next" at bounding box center [472, 104] width 9 height 24
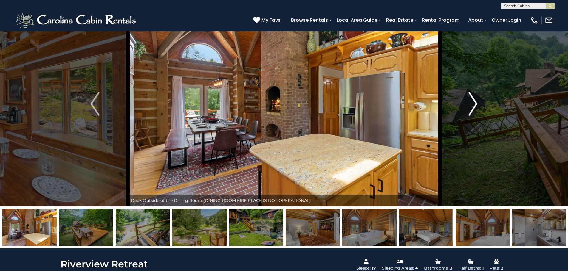
click at [471, 107] on img "Next" at bounding box center [472, 104] width 9 height 24
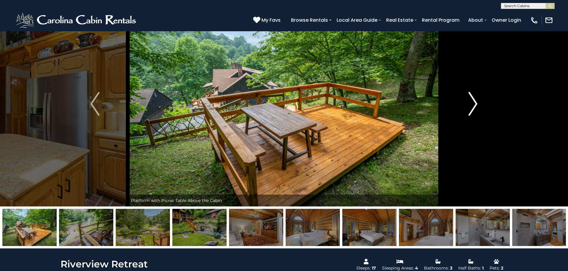
click at [471, 107] on img "Next" at bounding box center [472, 104] width 9 height 24
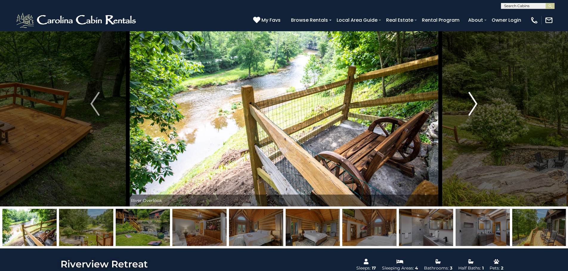
click at [471, 107] on img "Next" at bounding box center [472, 104] width 9 height 24
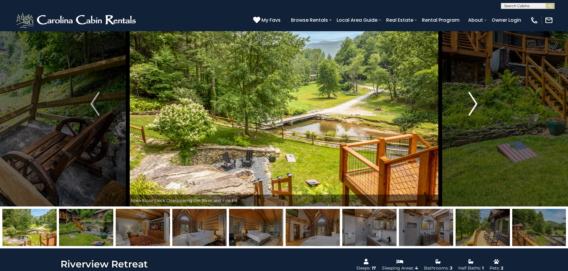
click at [471, 107] on img "Next" at bounding box center [472, 104] width 9 height 24
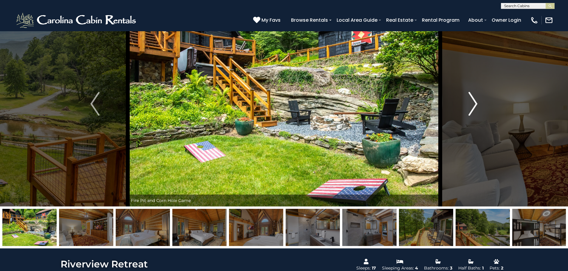
click at [471, 107] on img "Next" at bounding box center [472, 104] width 9 height 24
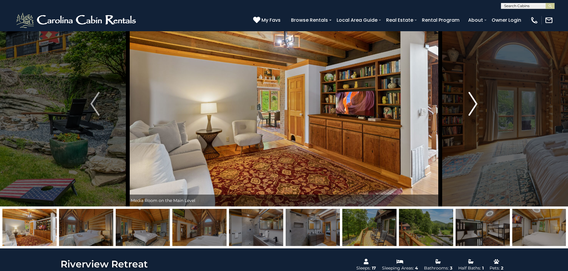
click at [471, 107] on img "Next" at bounding box center [472, 104] width 9 height 24
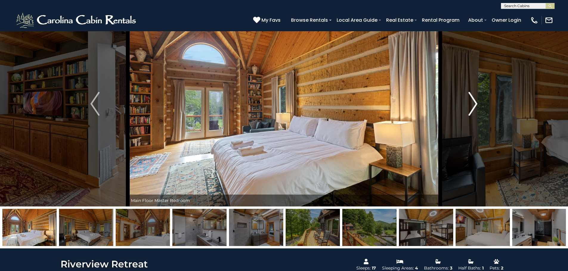
click at [471, 107] on img "Next" at bounding box center [472, 104] width 9 height 24
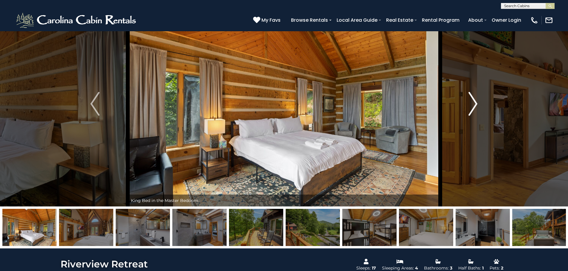
click at [471, 107] on img "Next" at bounding box center [472, 104] width 9 height 24
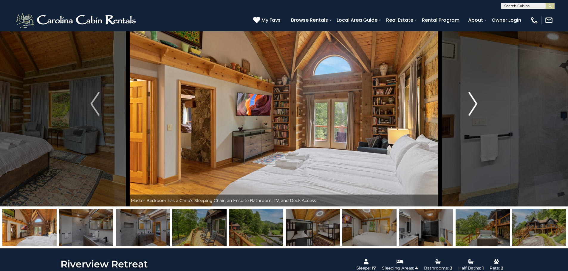
click at [471, 106] on img "Next" at bounding box center [472, 104] width 9 height 24
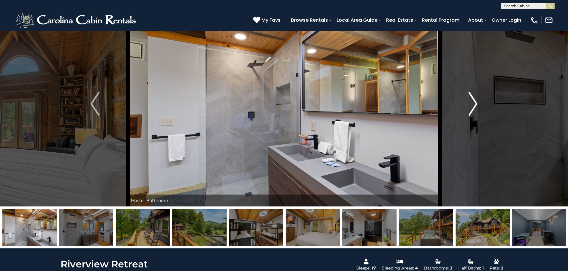
click at [471, 106] on img "Next" at bounding box center [472, 104] width 9 height 24
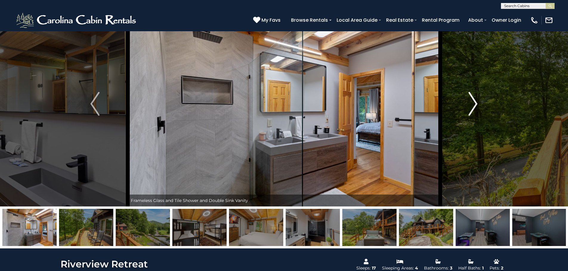
click at [465, 105] on button "Next" at bounding box center [473, 104] width 66 height 206
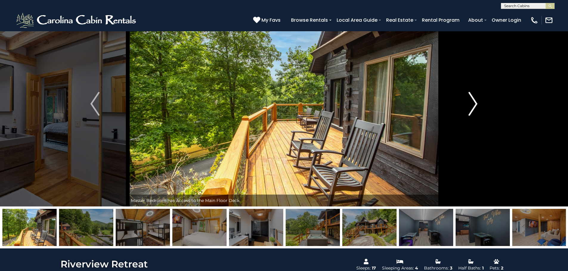
click at [465, 105] on button "Next" at bounding box center [473, 104] width 66 height 206
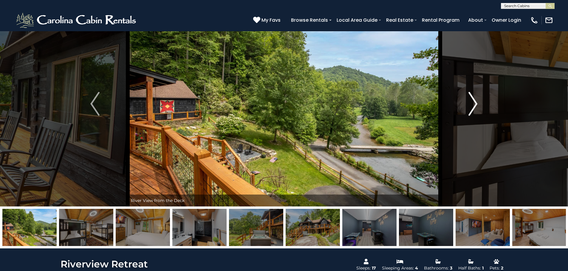
click at [465, 105] on button "Next" at bounding box center [473, 104] width 66 height 206
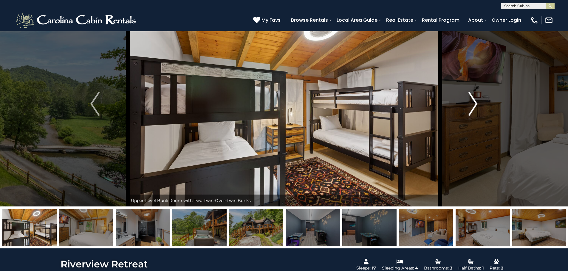
click at [465, 105] on button "Next" at bounding box center [473, 104] width 66 height 206
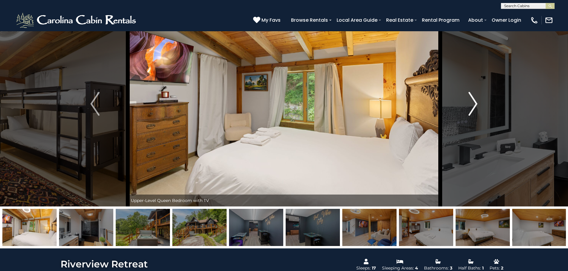
click at [465, 105] on button "Next" at bounding box center [473, 104] width 66 height 206
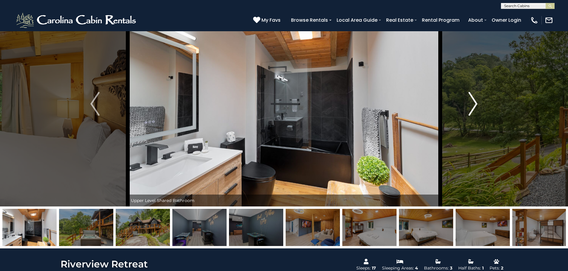
click at [465, 105] on button "Next" at bounding box center [473, 104] width 66 height 206
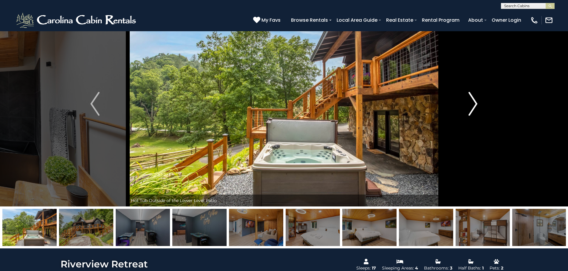
click at [465, 105] on button "Next" at bounding box center [473, 104] width 66 height 206
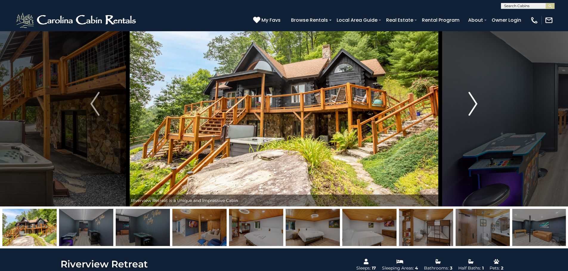
click at [468, 104] on button "Next" at bounding box center [473, 104] width 66 height 206
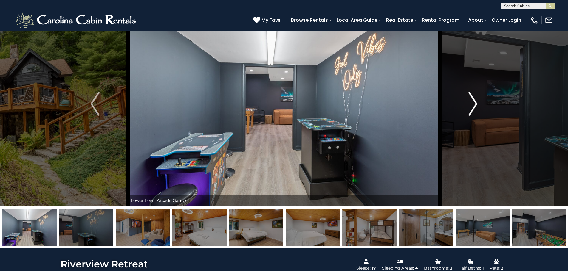
click at [469, 105] on img "Next" at bounding box center [472, 104] width 9 height 24
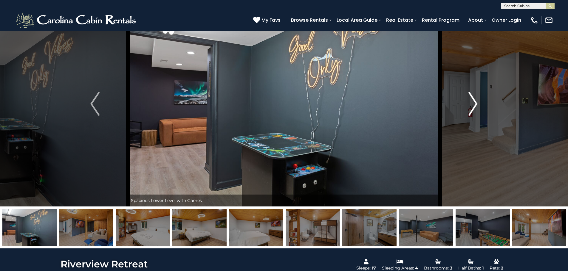
click at [472, 109] on img "Next" at bounding box center [472, 104] width 9 height 24
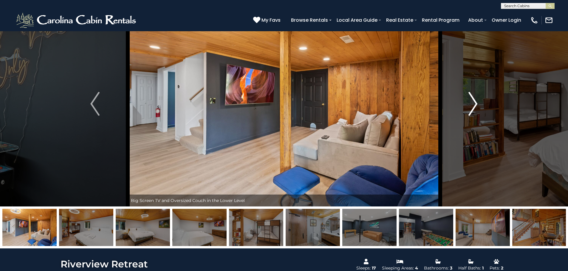
click at [472, 109] on img "Next" at bounding box center [472, 104] width 9 height 24
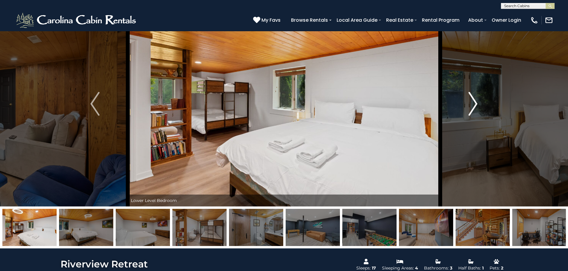
click at [472, 109] on img "Next" at bounding box center [472, 104] width 9 height 24
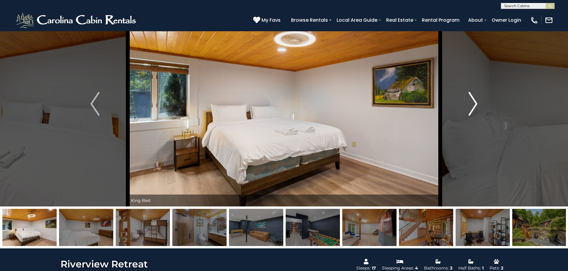
click at [472, 109] on img "Next" at bounding box center [472, 104] width 9 height 24
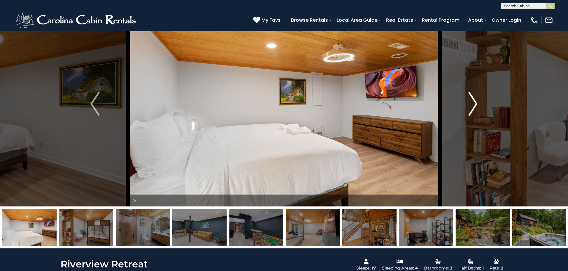
click at [472, 109] on img "Next" at bounding box center [472, 104] width 9 height 24
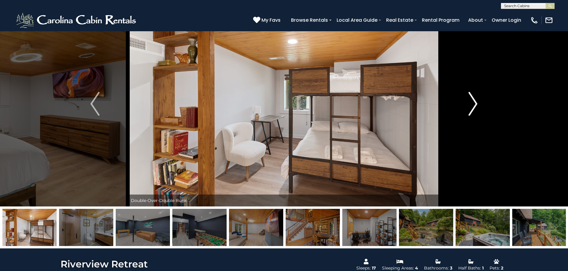
click at [471, 109] on img "Next" at bounding box center [472, 104] width 9 height 24
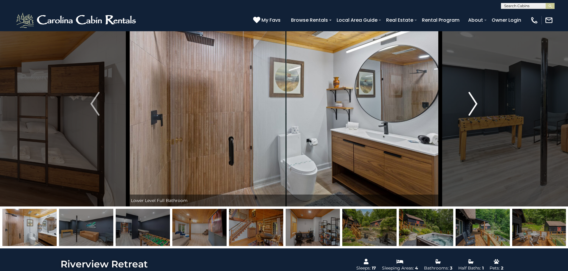
click at [471, 109] on img "Next" at bounding box center [472, 104] width 9 height 24
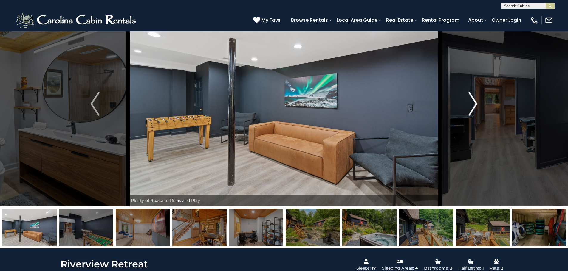
click at [471, 109] on img "Next" at bounding box center [472, 104] width 9 height 24
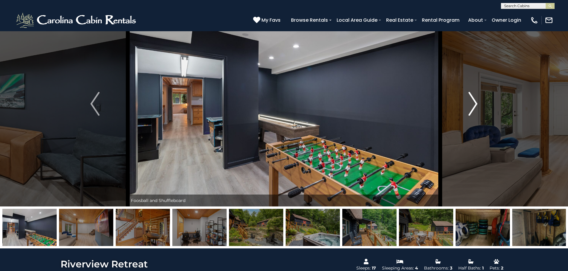
click at [471, 109] on img "Next" at bounding box center [472, 104] width 9 height 24
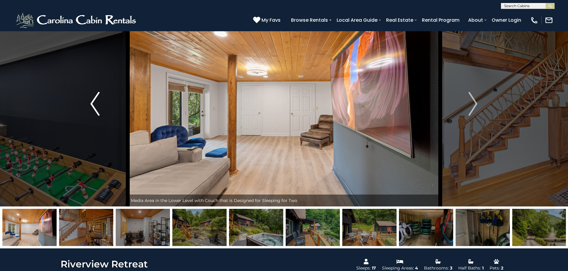
click at [99, 103] on img "Previous" at bounding box center [94, 104] width 9 height 24
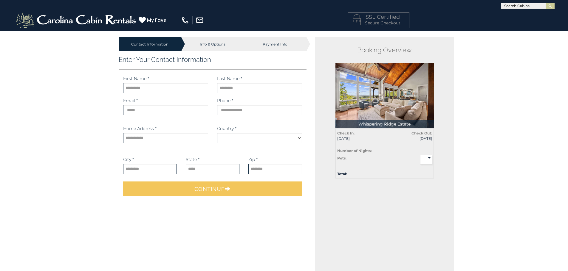
select select "*********"
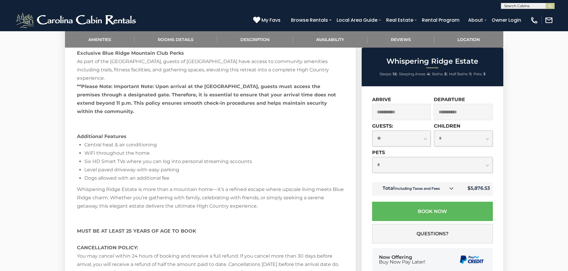
scroll to position [864, 0]
